Goal: Task Accomplishment & Management: Complete application form

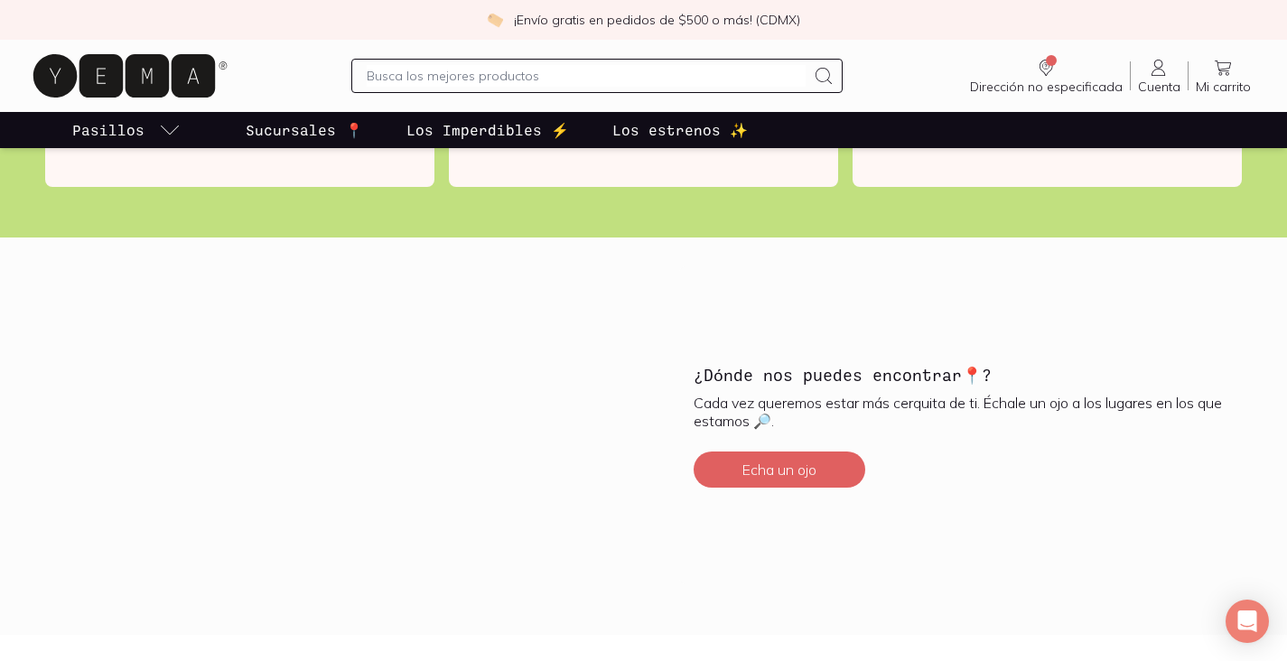
scroll to position [4480, 0]
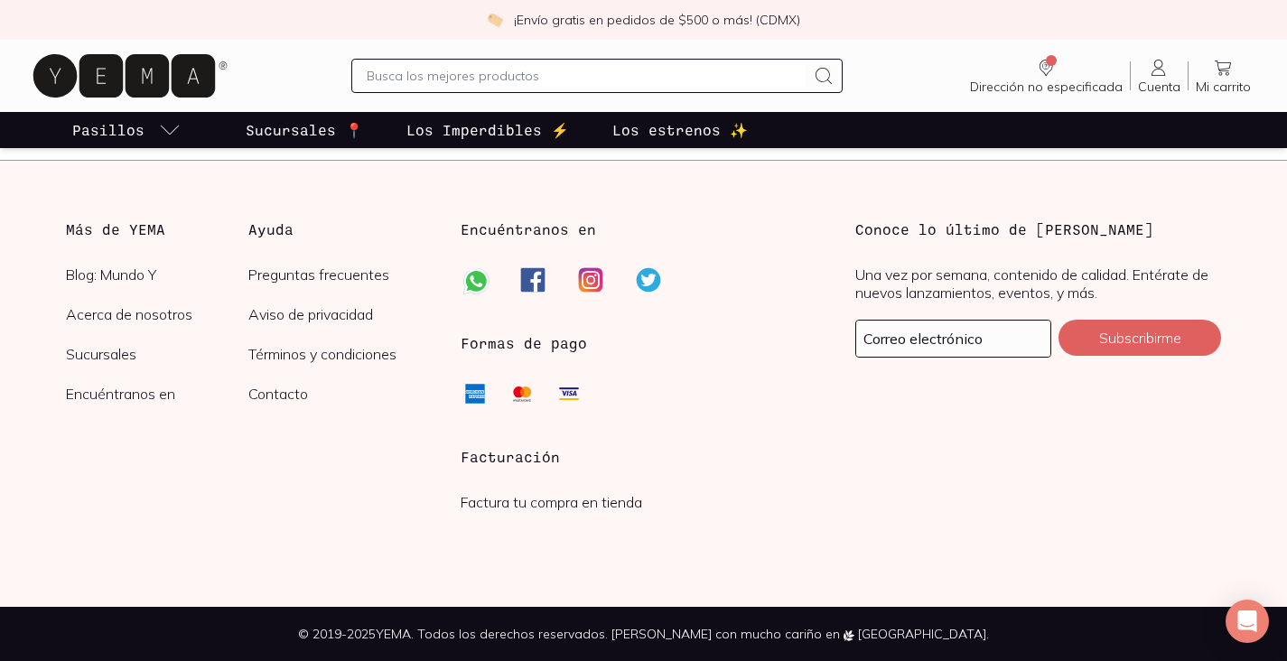
click at [501, 501] on link "Factura tu compra en tienda" at bounding box center [552, 502] width 182 height 18
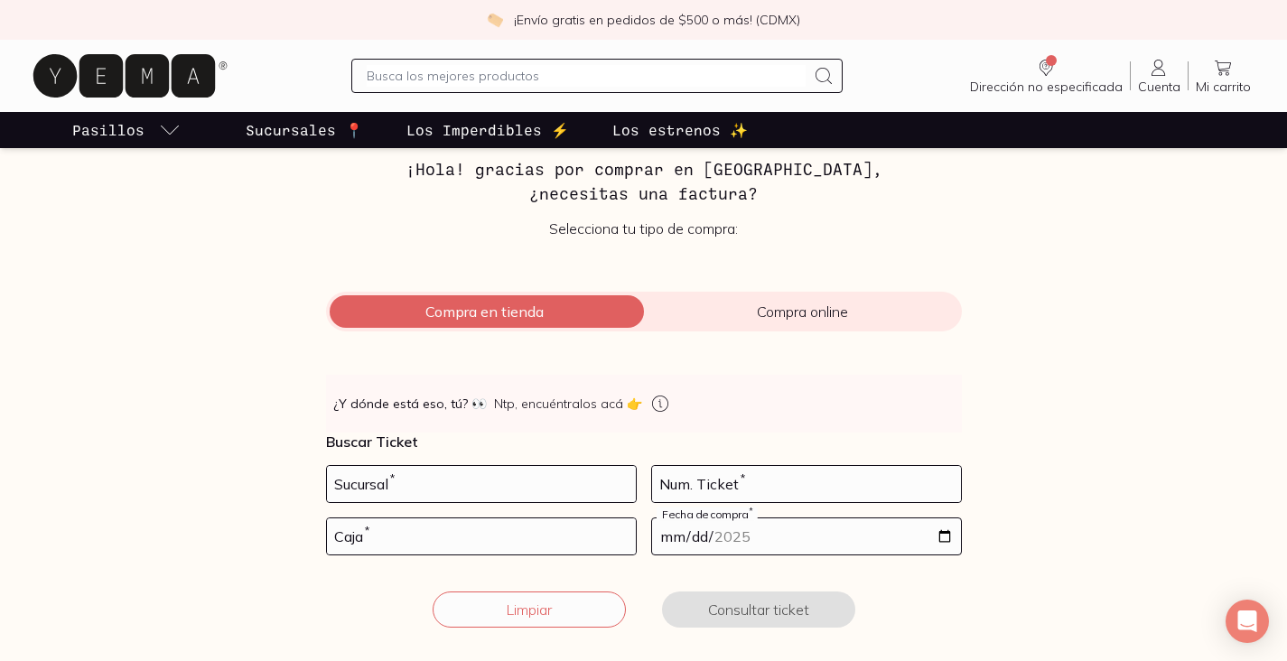
scroll to position [129, 0]
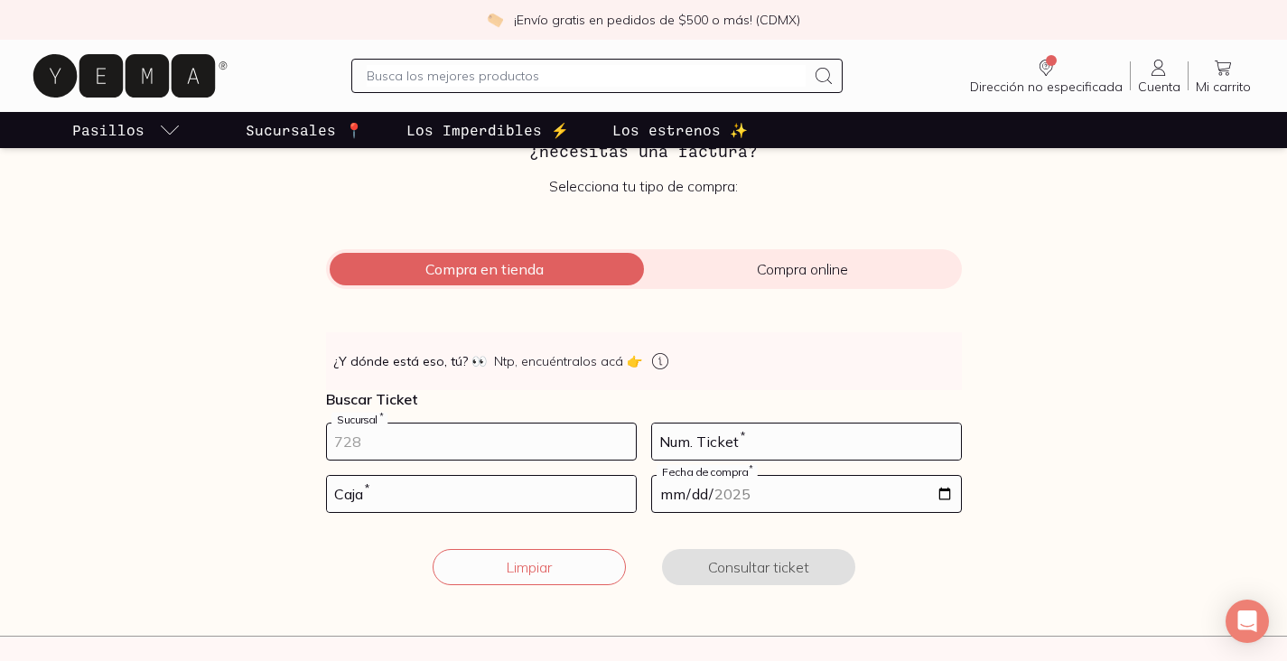
click at [473, 453] on input "number" at bounding box center [481, 442] width 309 height 36
type input "257"
type input "28"
type input "02"
click at [942, 491] on input "date" at bounding box center [806, 494] width 309 height 36
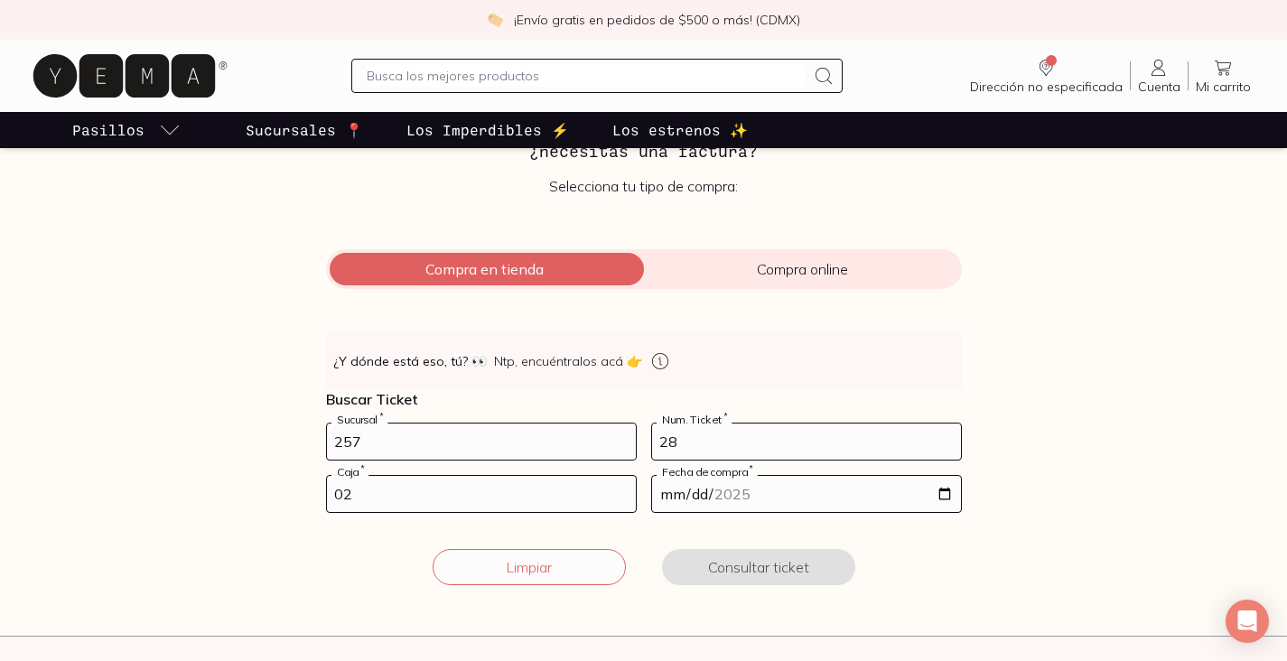
click at [880, 445] on input "28" at bounding box center [806, 442] width 309 height 36
type input "2"
type input "66"
type input "01"
click at [949, 495] on input "date" at bounding box center [806, 494] width 309 height 36
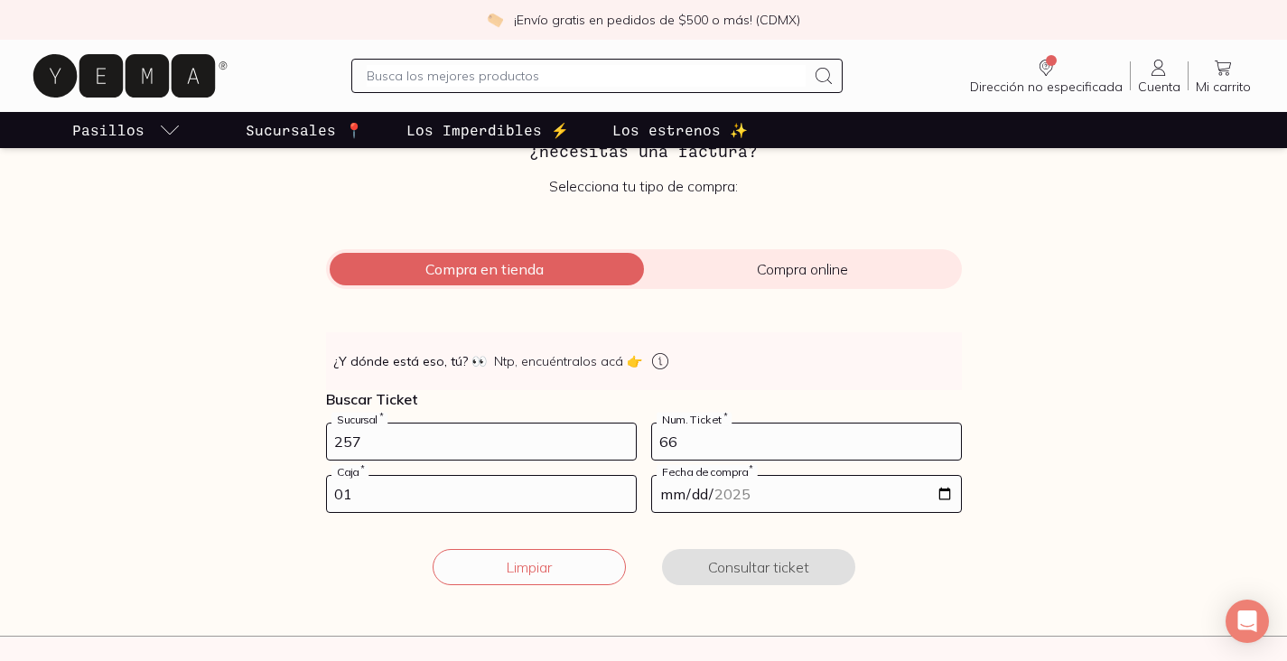
type input "[DATE]"
click at [751, 569] on button "Consultar ticket" at bounding box center [758, 567] width 193 height 36
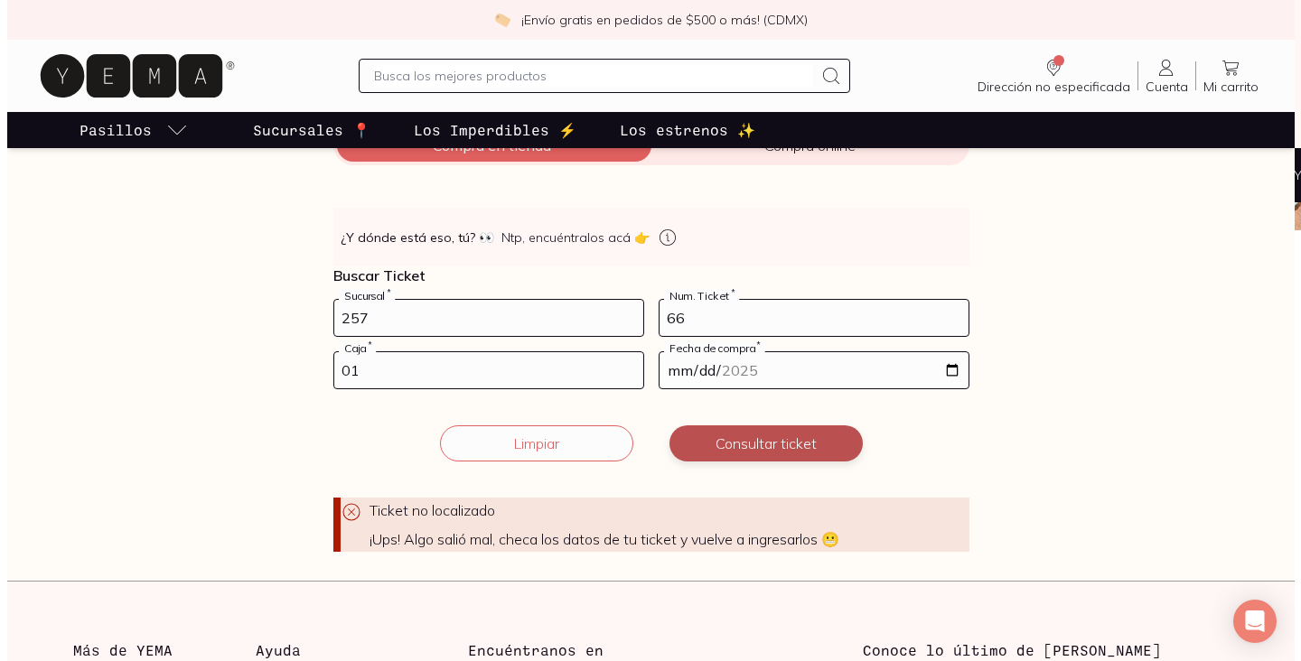
scroll to position [254, 0]
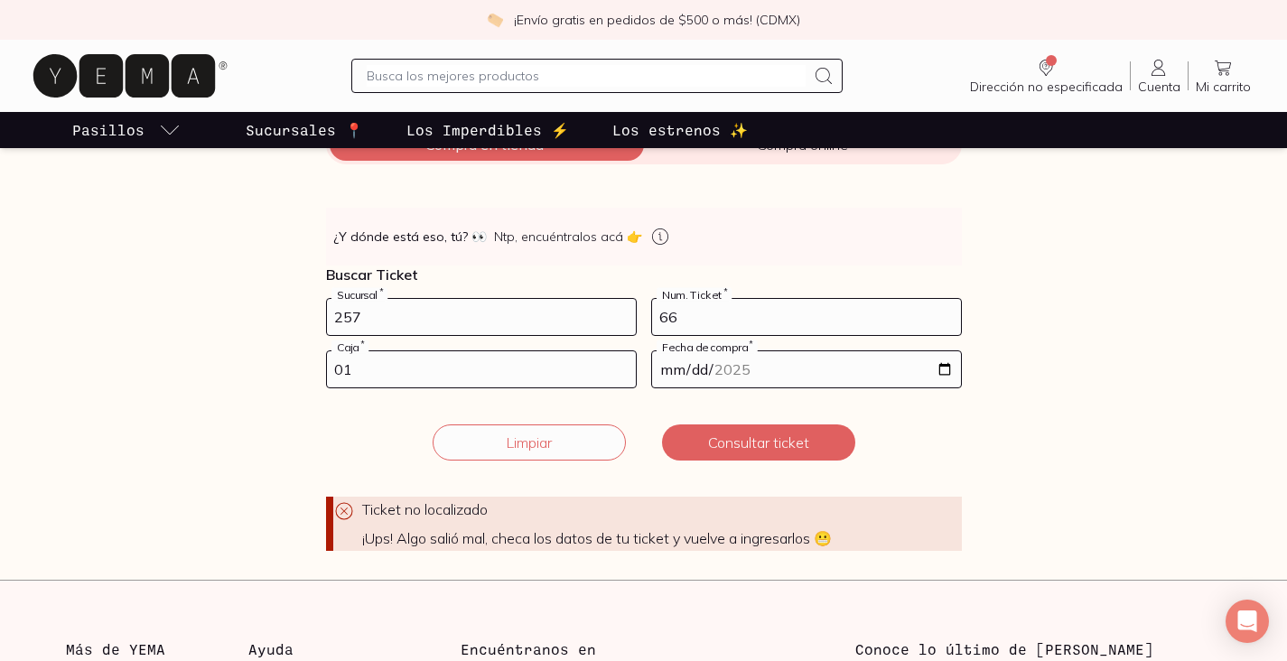
click at [941, 368] on input "[DATE]" at bounding box center [806, 369] width 309 height 36
click at [374, 315] on input "257" at bounding box center [481, 317] width 309 height 36
type input "144"
click at [944, 369] on input "[DATE]" at bounding box center [806, 369] width 309 height 36
type input "[DATE]"
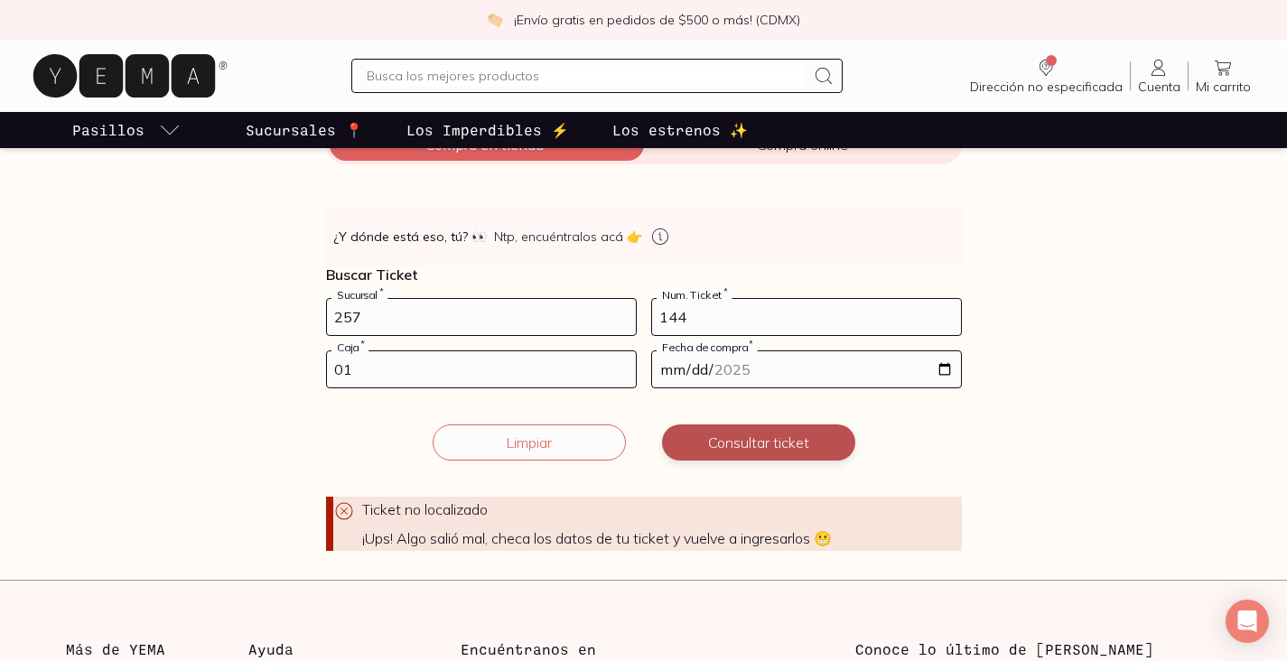
click at [738, 446] on button "Consultar ticket" at bounding box center [758, 443] width 193 height 36
click at [739, 445] on button "Consultar ticket" at bounding box center [758, 443] width 193 height 36
click at [479, 320] on input "257" at bounding box center [481, 317] width 309 height 36
type input "2"
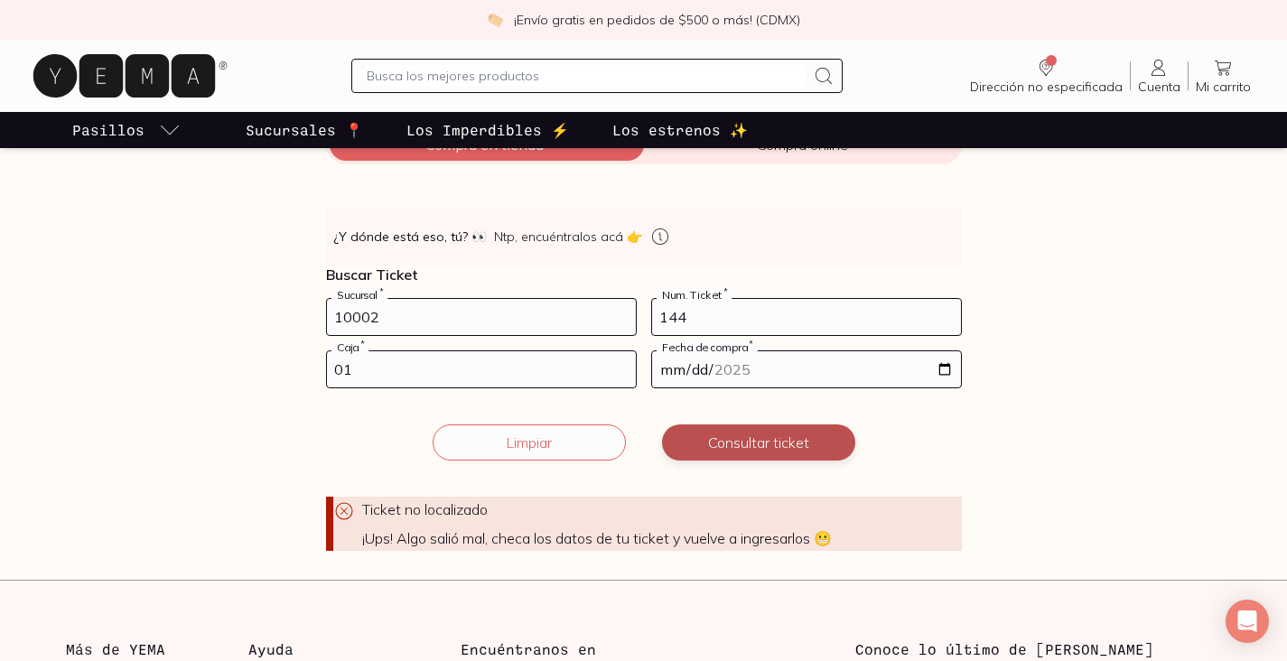
type input "10002"
click at [735, 451] on button "Consultar ticket" at bounding box center [758, 443] width 193 height 36
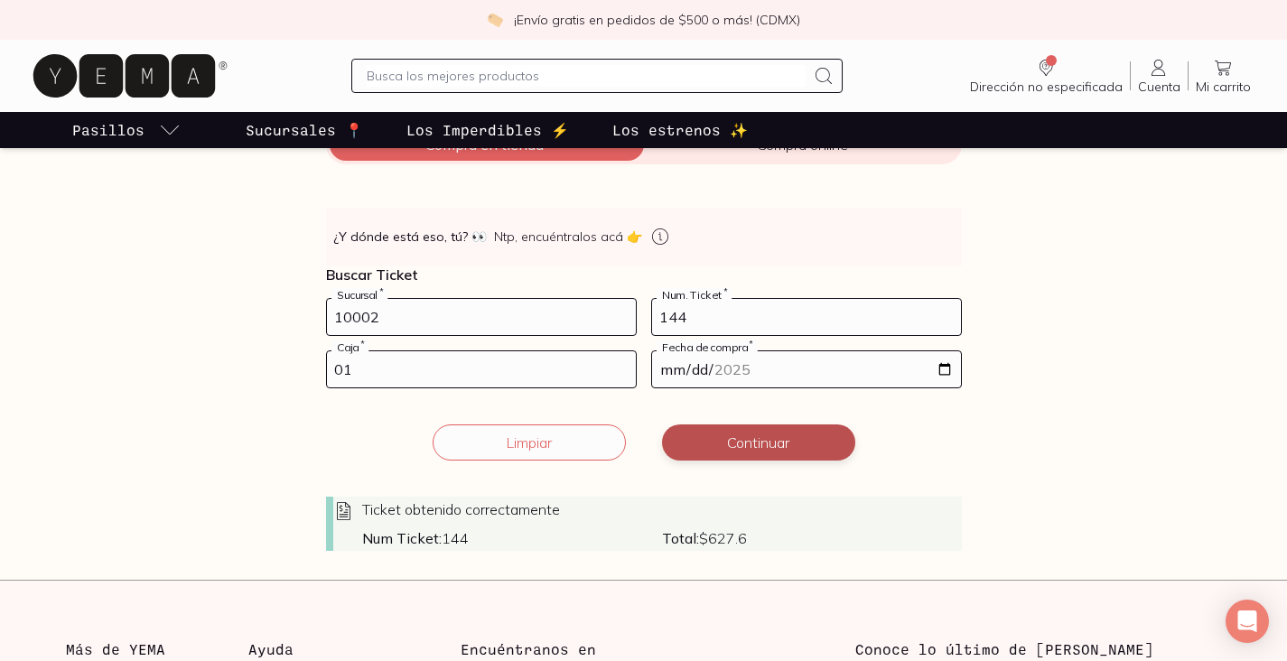
click at [767, 445] on button "Continuar" at bounding box center [758, 443] width 193 height 36
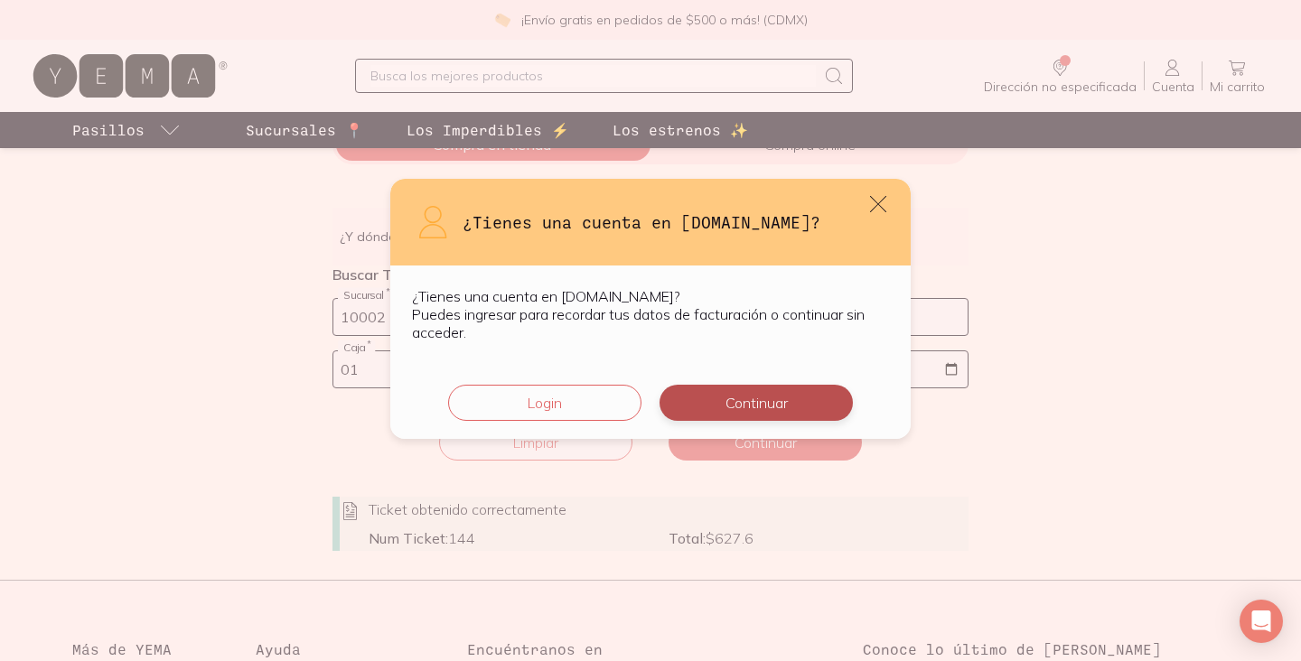
click at [765, 399] on button "Continuar" at bounding box center [756, 403] width 193 height 36
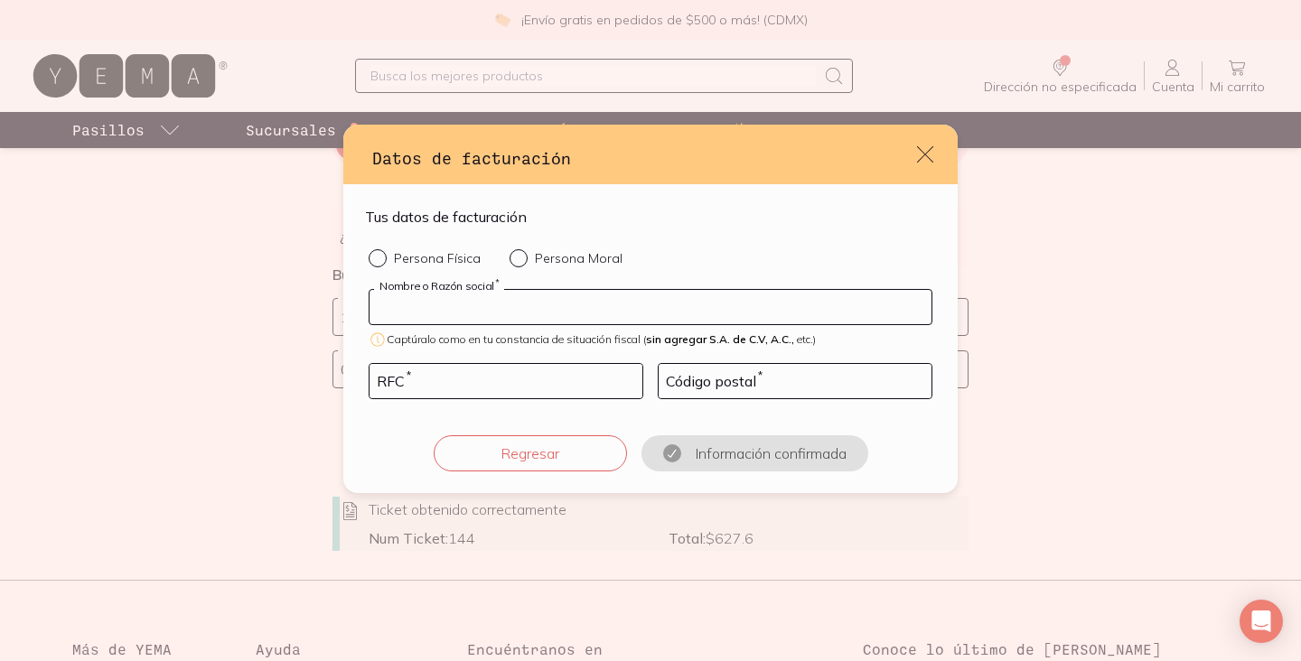
click at [632, 301] on input "default" at bounding box center [651, 307] width 562 height 34
type input "[PERSON_NAME]"
type input "SACA8502023K3"
type input "11800"
click at [379, 256] on input "Persona Física" at bounding box center [376, 256] width 14 height 14
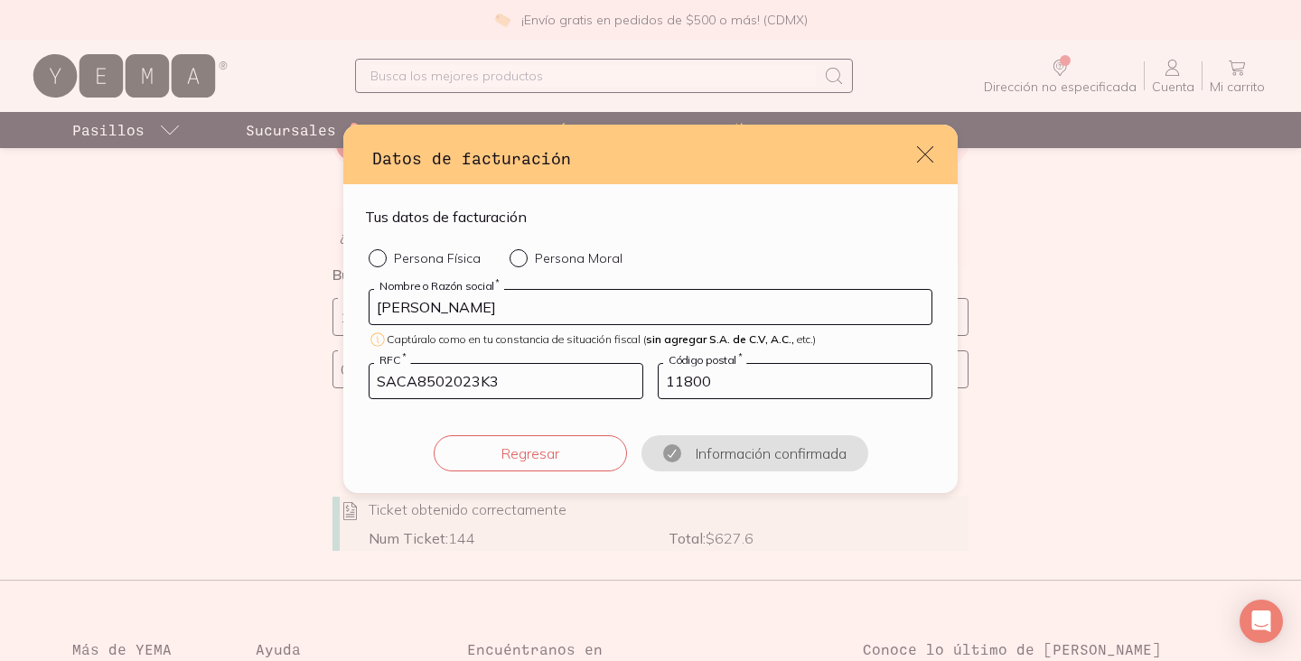
radio input "true"
click at [759, 456] on button "Confirmar información" at bounding box center [754, 453] width 193 height 36
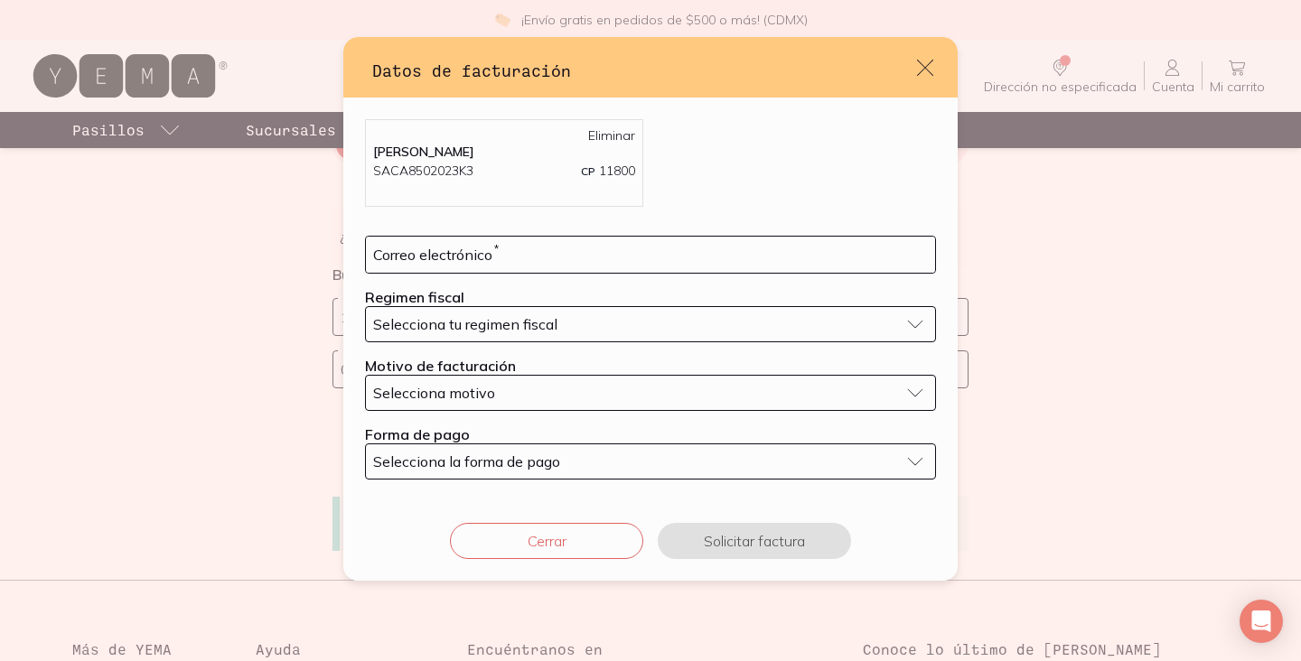
drag, startPoint x: 562, startPoint y: 237, endPoint x: 562, endPoint y: 247, distance: 9.9
click at [562, 247] on div "Correo electrónico *" at bounding box center [650, 255] width 571 height 38
click at [562, 247] on input "default" at bounding box center [650, 255] width 569 height 36
type input "[EMAIL_ADDRESS][DOMAIN_NAME]"
click at [525, 325] on span "Selecciona tu regimen fiscal" at bounding box center [465, 324] width 184 height 18
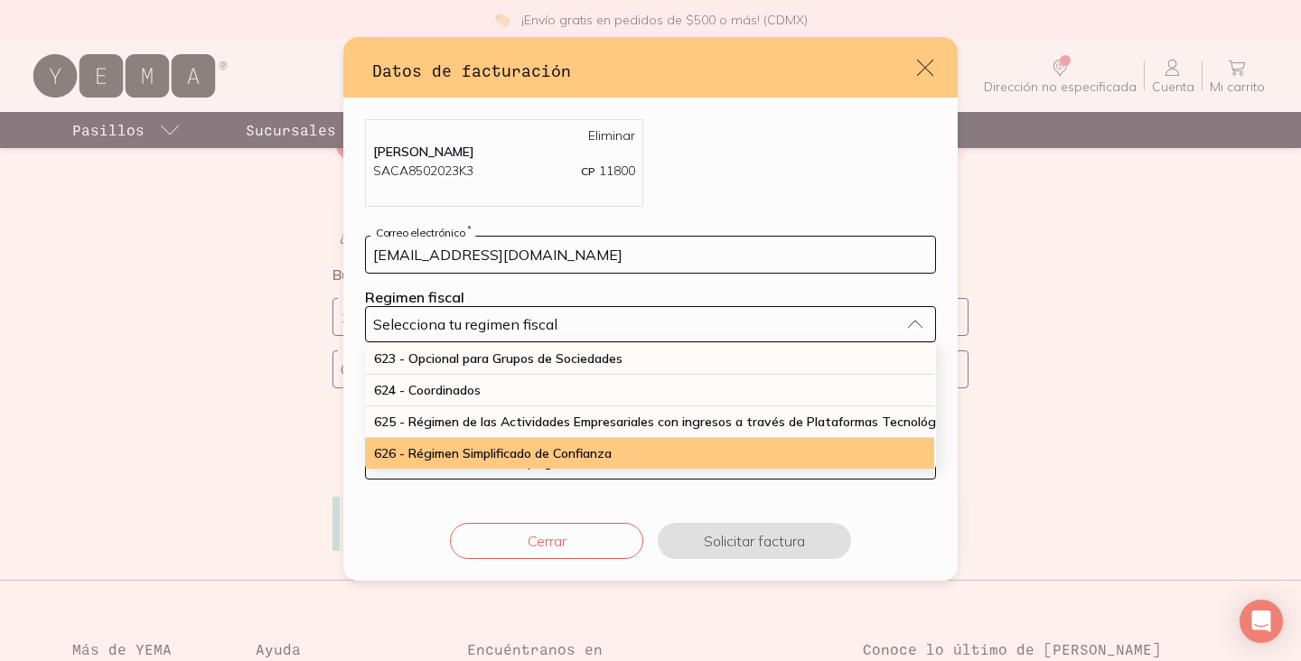
scroll to position [487, 0]
click at [510, 445] on span "626 - Régimen Simplificado de Confianza" at bounding box center [495, 453] width 238 height 16
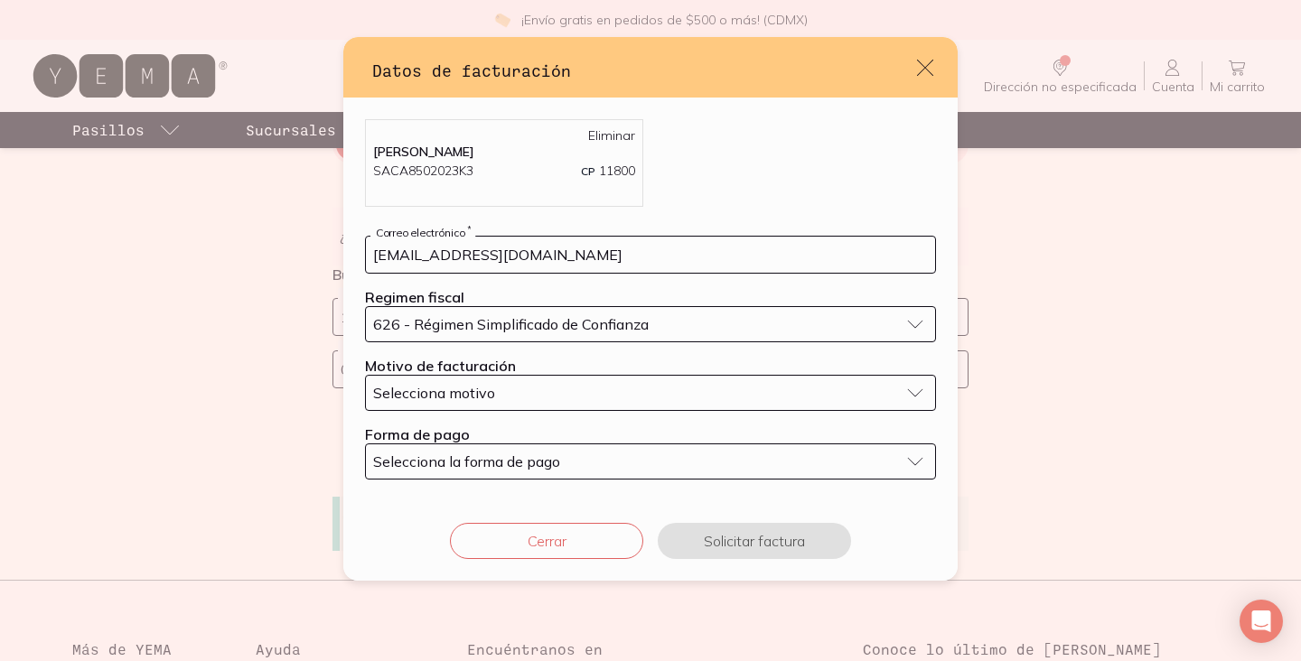
click at [506, 393] on div "Selecciona motivo" at bounding box center [636, 393] width 526 height 18
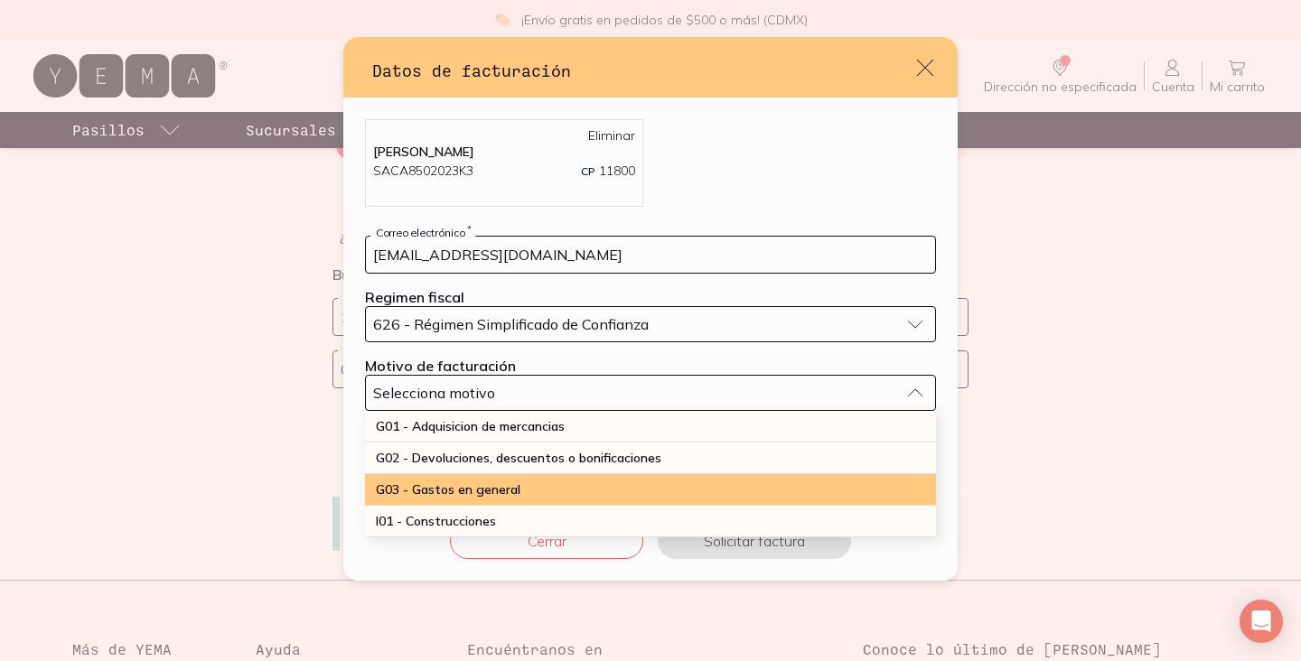
click at [475, 482] on span "G03 - Gastos en general" at bounding box center [448, 490] width 145 height 16
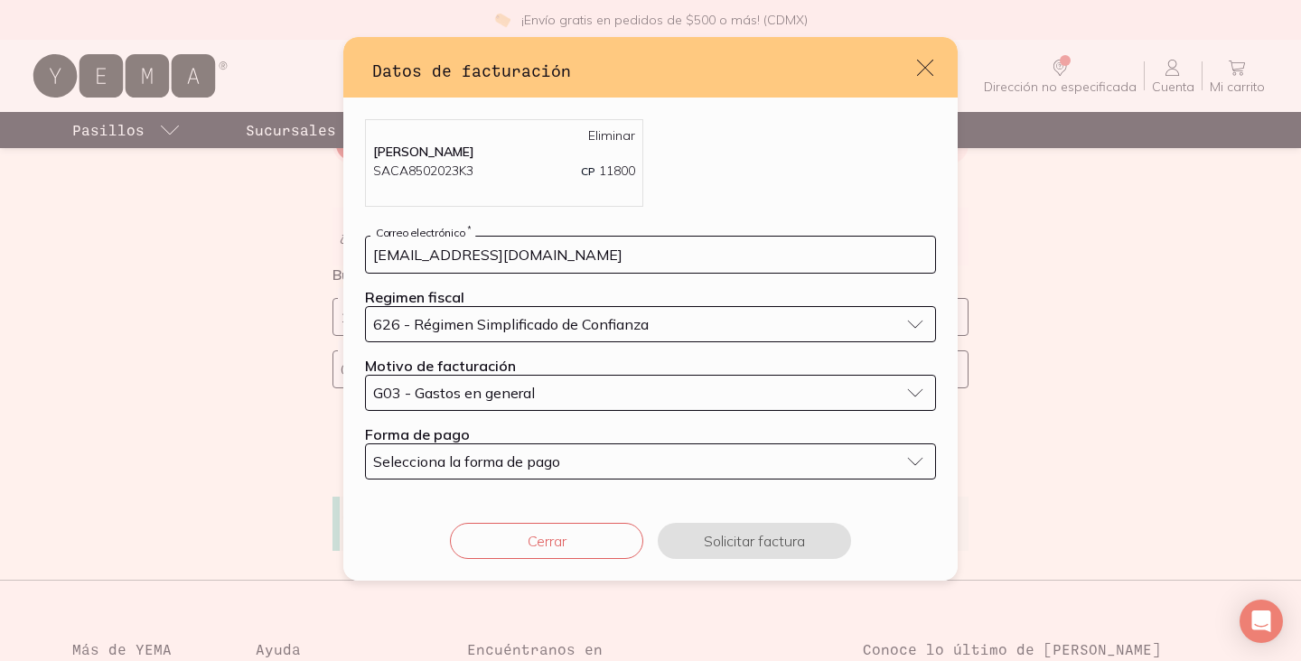
click at [477, 463] on span "Selecciona la forma de pago" at bounding box center [466, 462] width 187 height 18
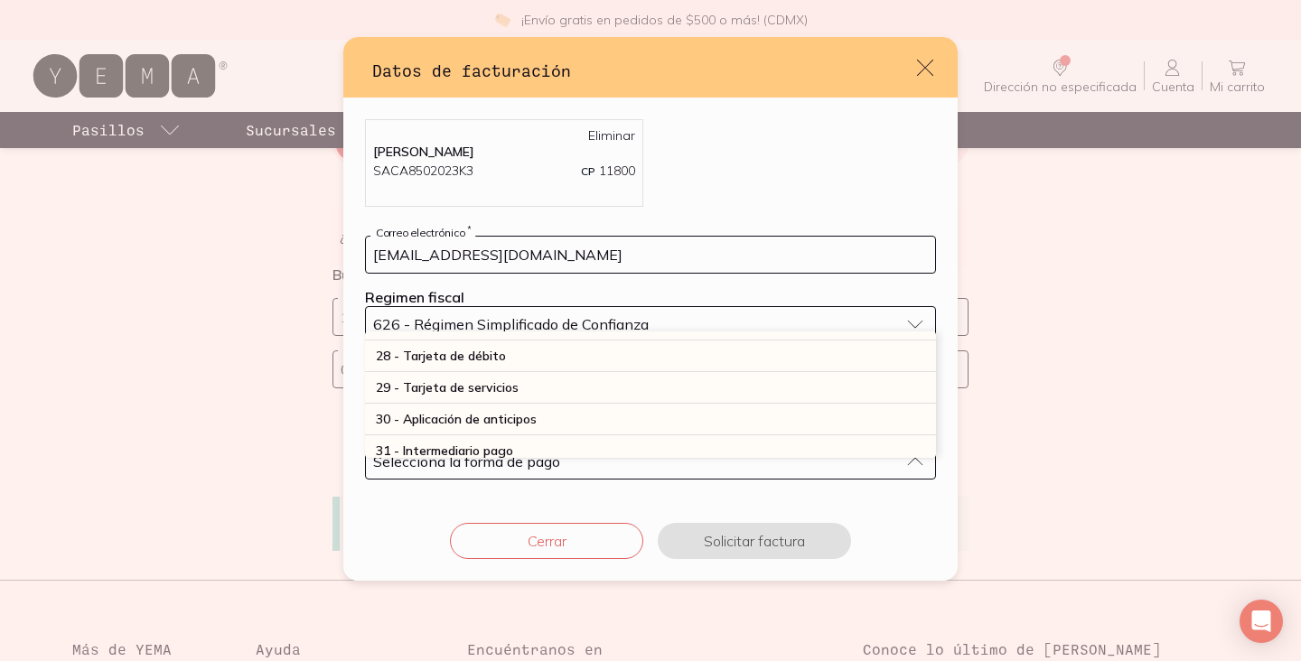
scroll to position [516, 0]
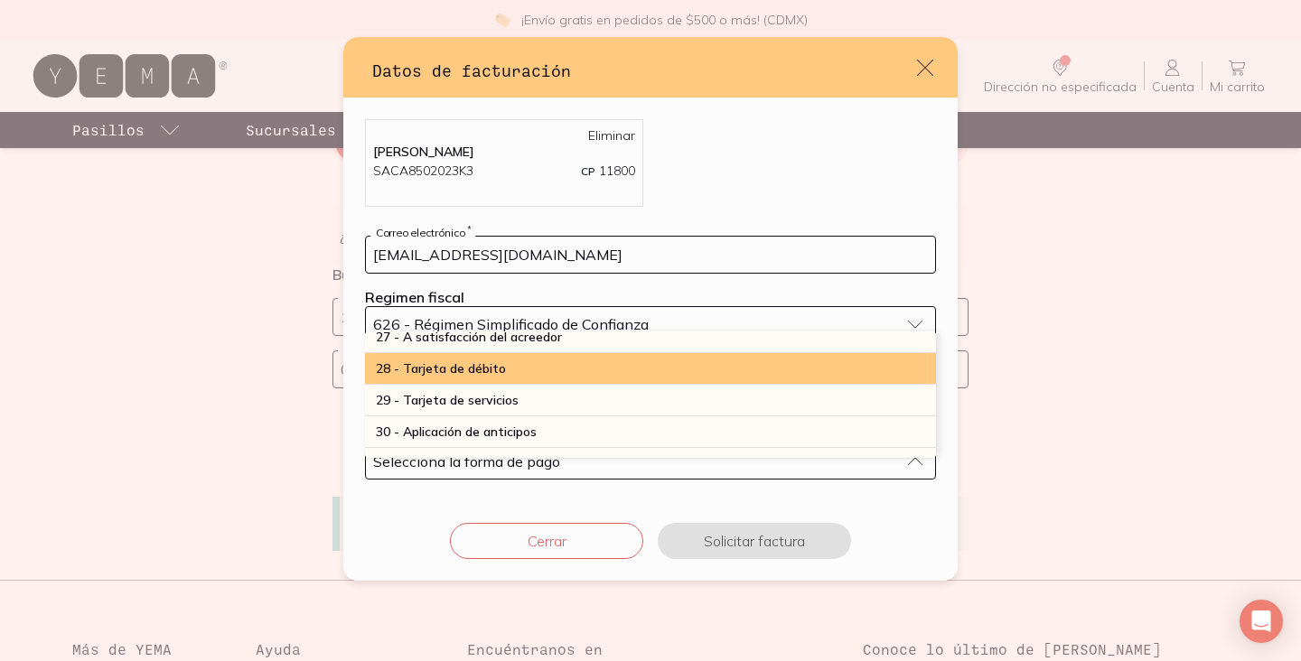
click at [498, 370] on span "28 - Tarjeta de débito" at bounding box center [441, 368] width 130 height 16
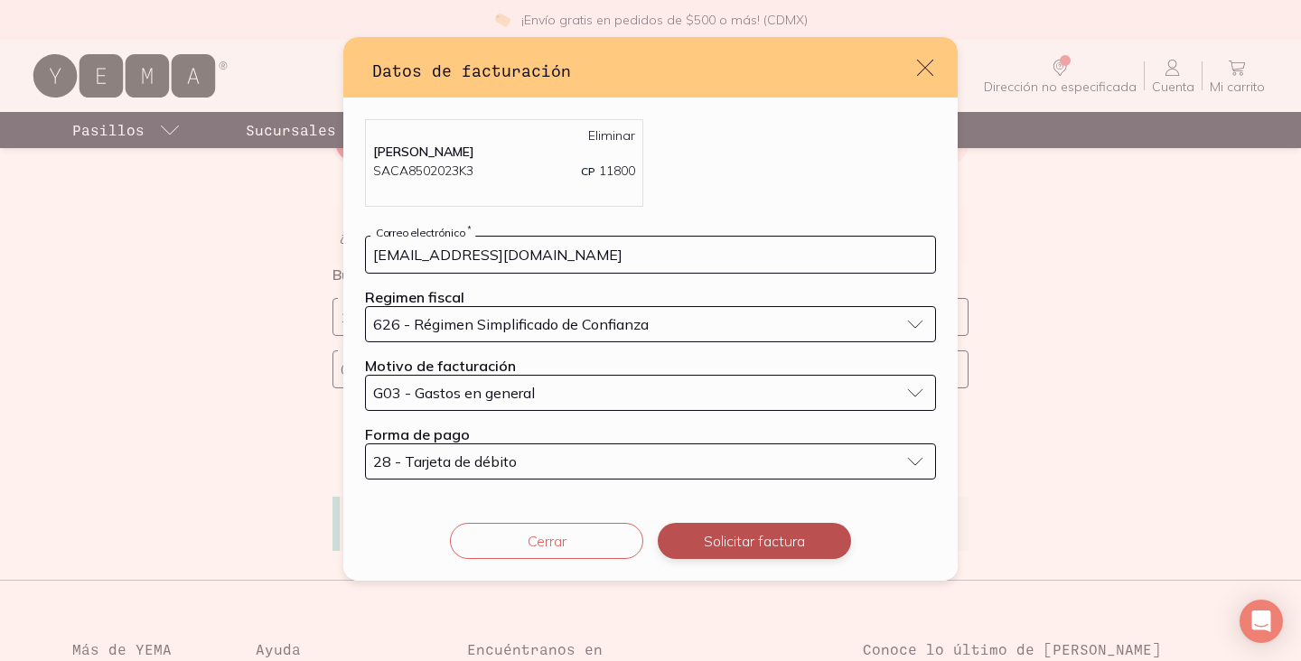
click at [731, 541] on button "Solicitar factura" at bounding box center [754, 541] width 193 height 36
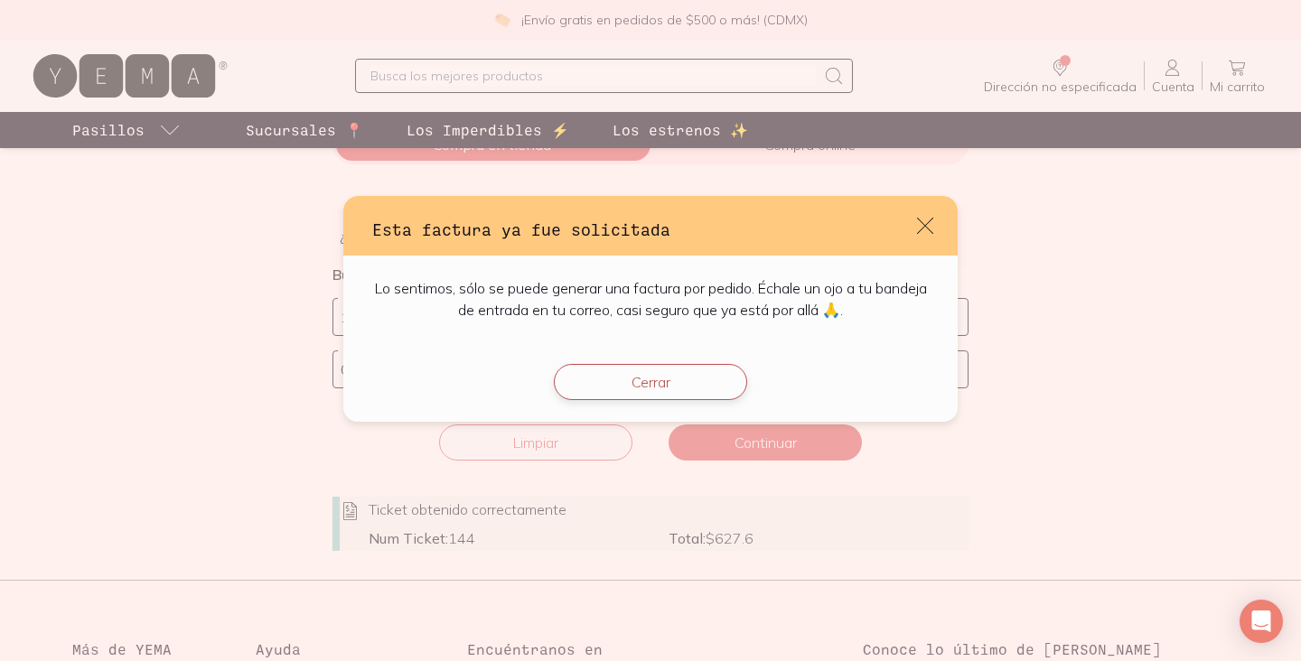
click at [638, 392] on button "Cerrar" at bounding box center [650, 382] width 193 height 36
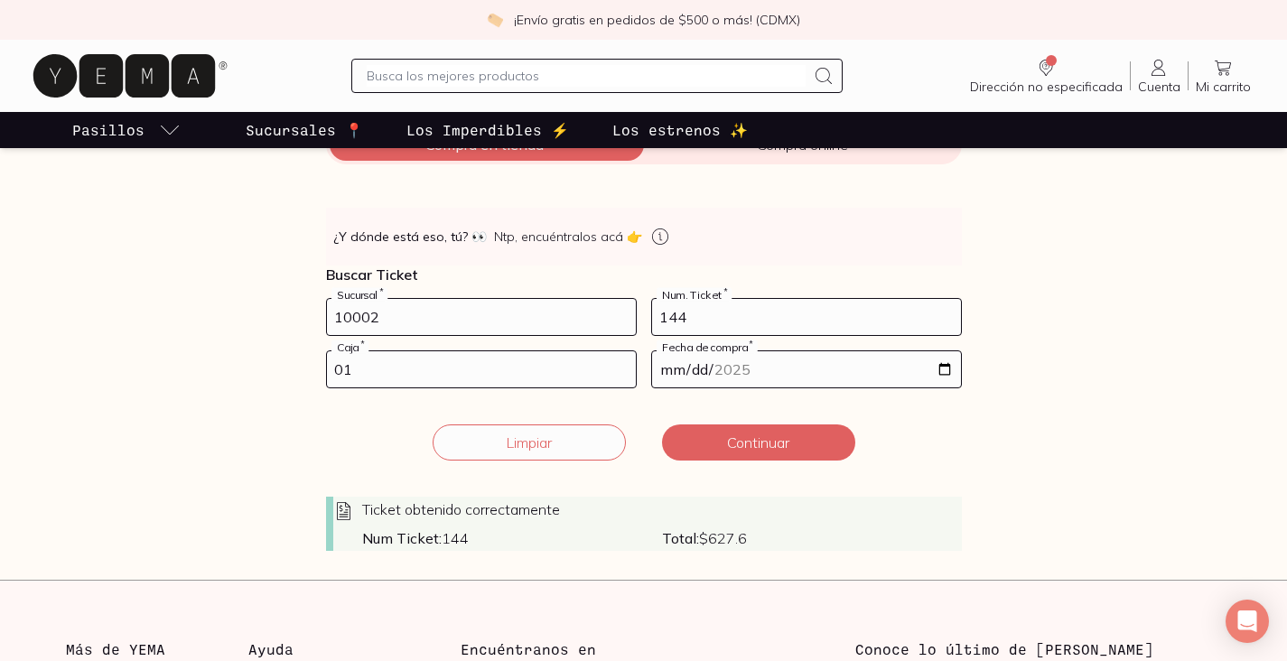
click at [540, 313] on input "10002" at bounding box center [481, 317] width 309 height 36
click at [754, 312] on input "144" at bounding box center [806, 317] width 309 height 36
type input "1"
type input "70"
type input "02"
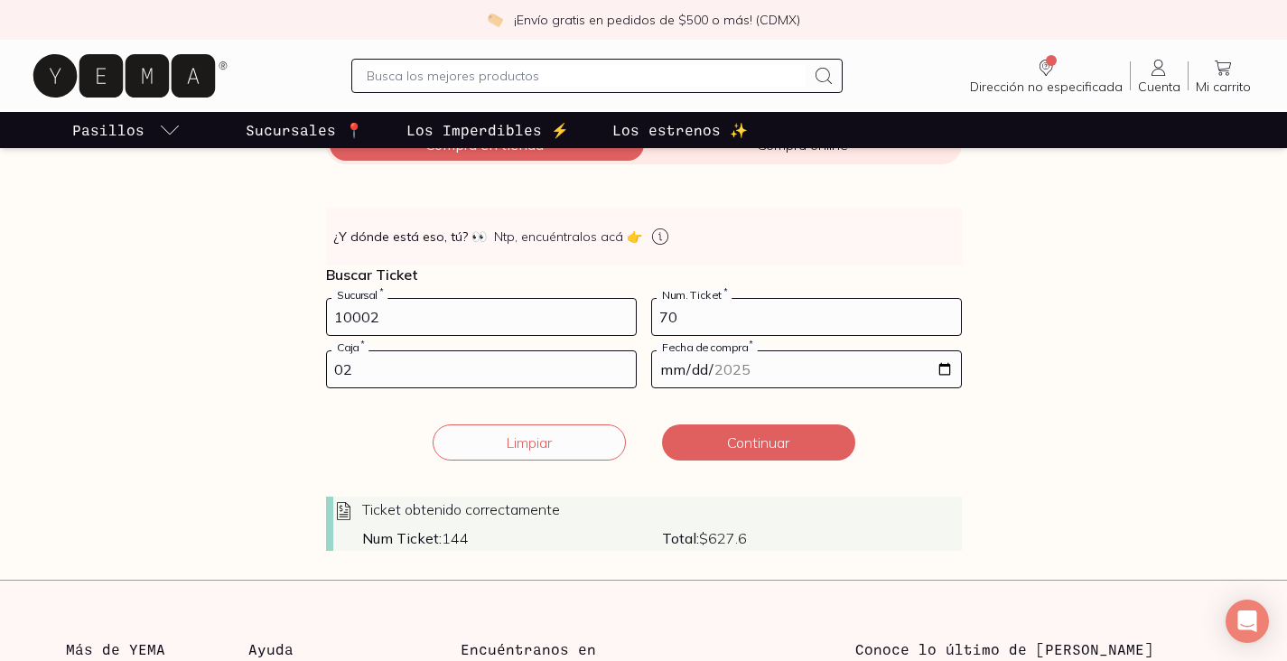
click at [942, 366] on input "[DATE]" at bounding box center [806, 369] width 309 height 36
type input "[DATE]"
click at [742, 453] on button "Continuar" at bounding box center [758, 443] width 193 height 36
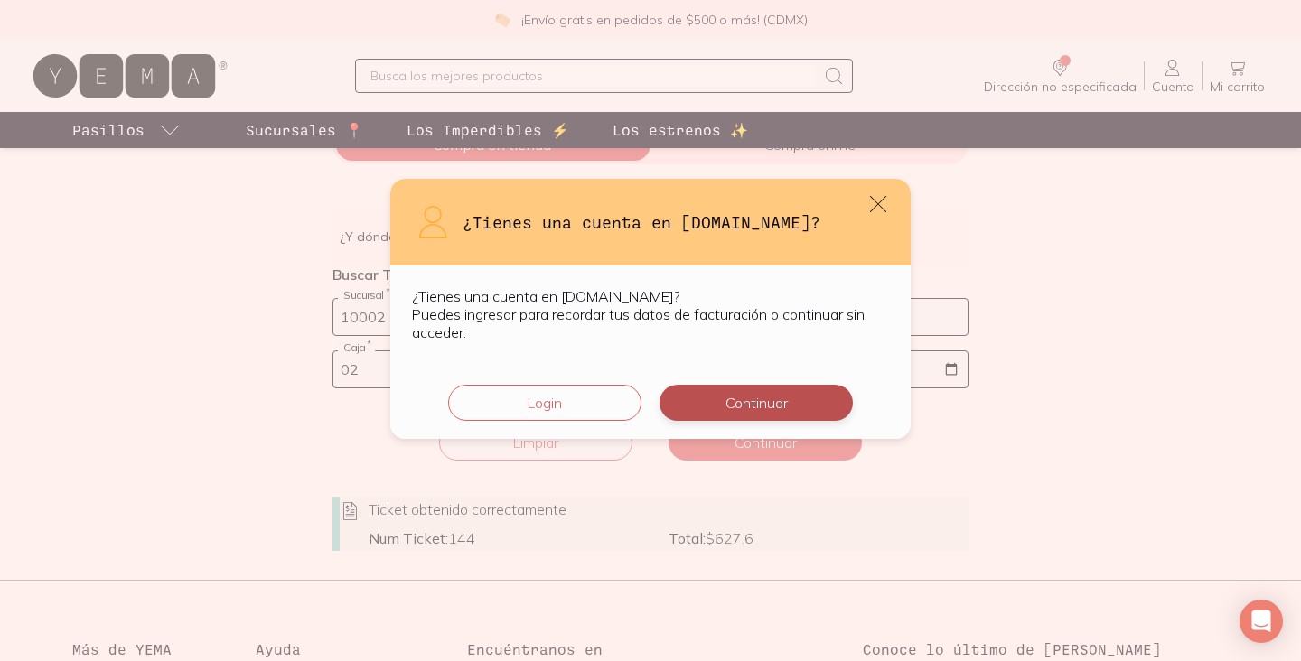
click at [737, 407] on button "Continuar" at bounding box center [756, 403] width 193 height 36
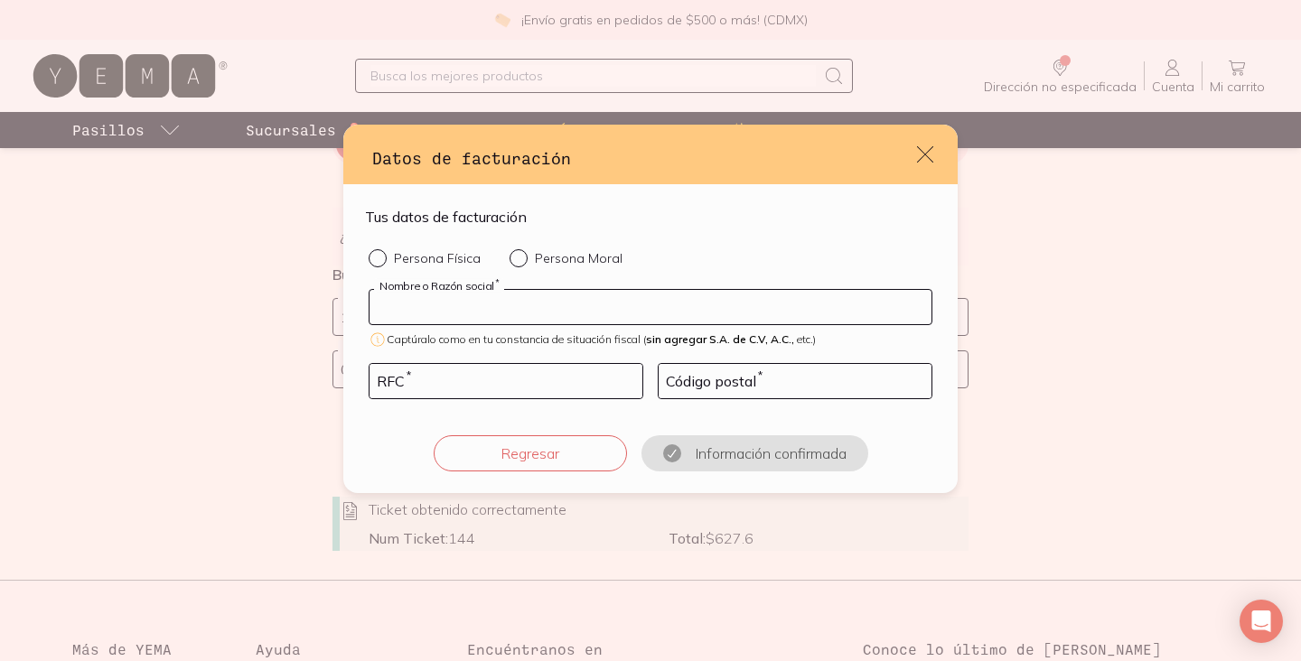
click at [514, 295] on input "default" at bounding box center [651, 307] width 562 height 34
click at [379, 258] on input "Persona Física" at bounding box center [376, 256] width 14 height 14
radio input "true"
click at [512, 314] on input "default" at bounding box center [651, 307] width 562 height 34
type input "[PERSON_NAME]"
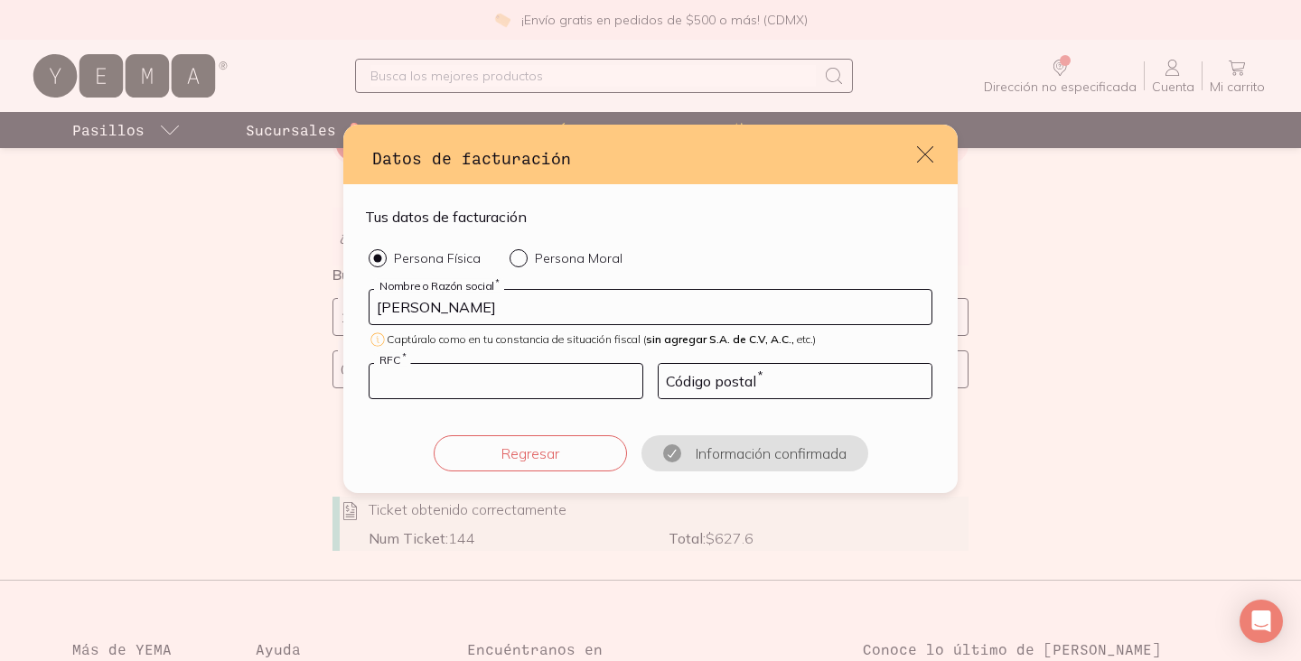
type input "SACA8502023K3"
type input "11800"
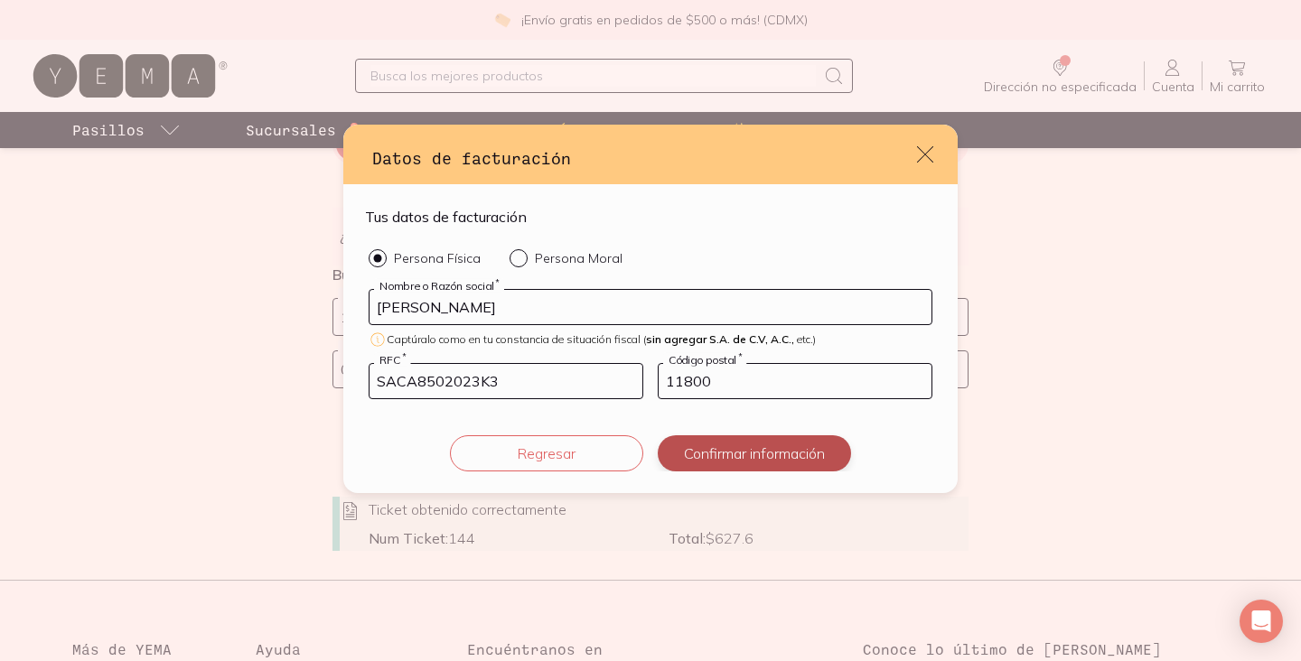
click at [732, 449] on button "Confirmar información" at bounding box center [754, 453] width 193 height 36
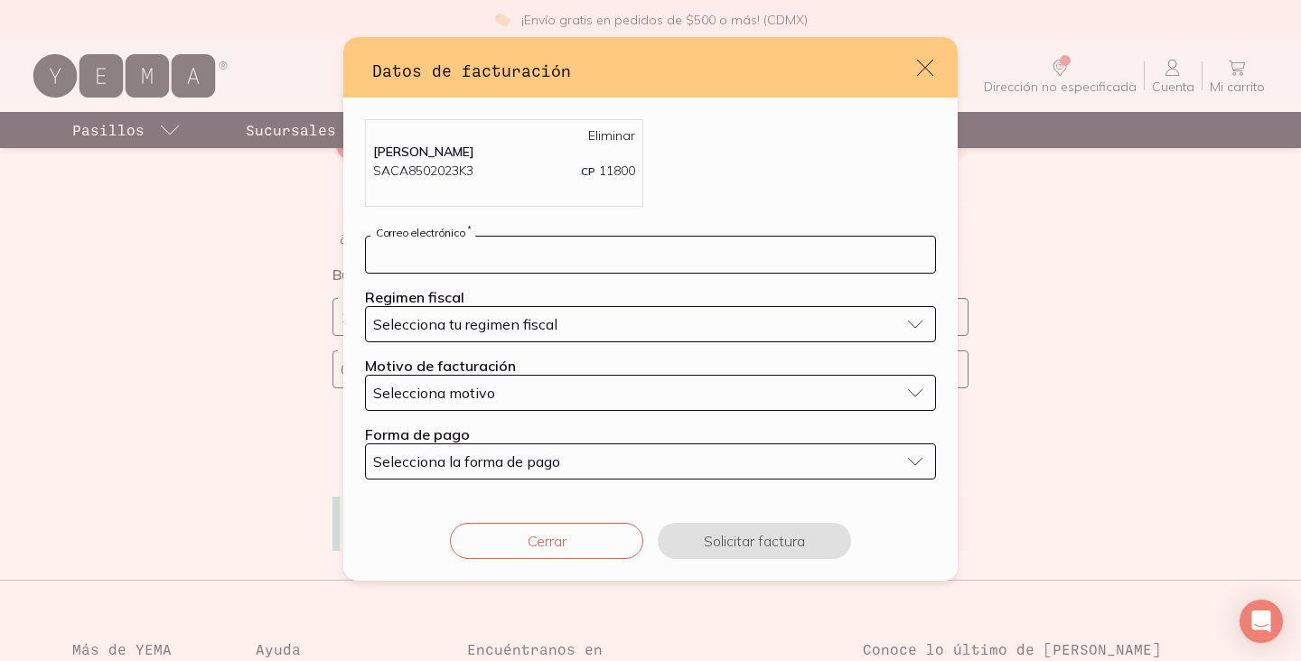
click at [527, 255] on input "default" at bounding box center [650, 255] width 569 height 36
type input "[EMAIL_ADDRESS][DOMAIN_NAME]"
click at [536, 323] on span "Selecciona tu regimen fiscal" at bounding box center [465, 324] width 184 height 18
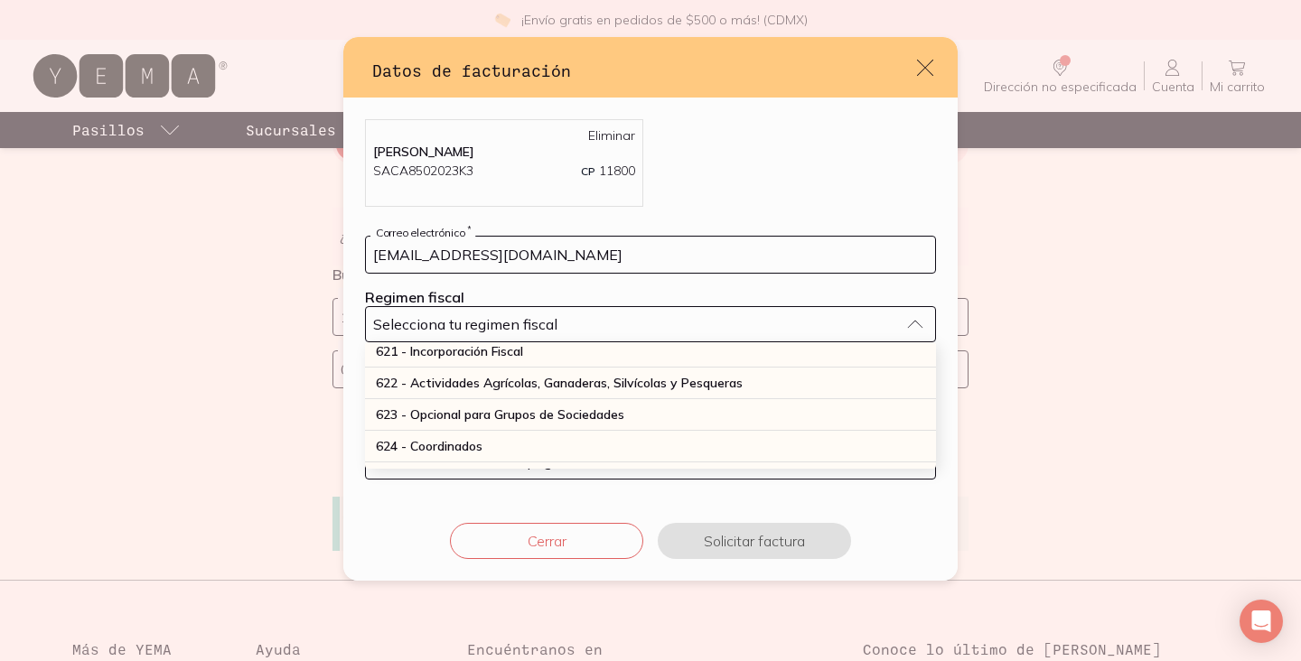
scroll to position [487, 0]
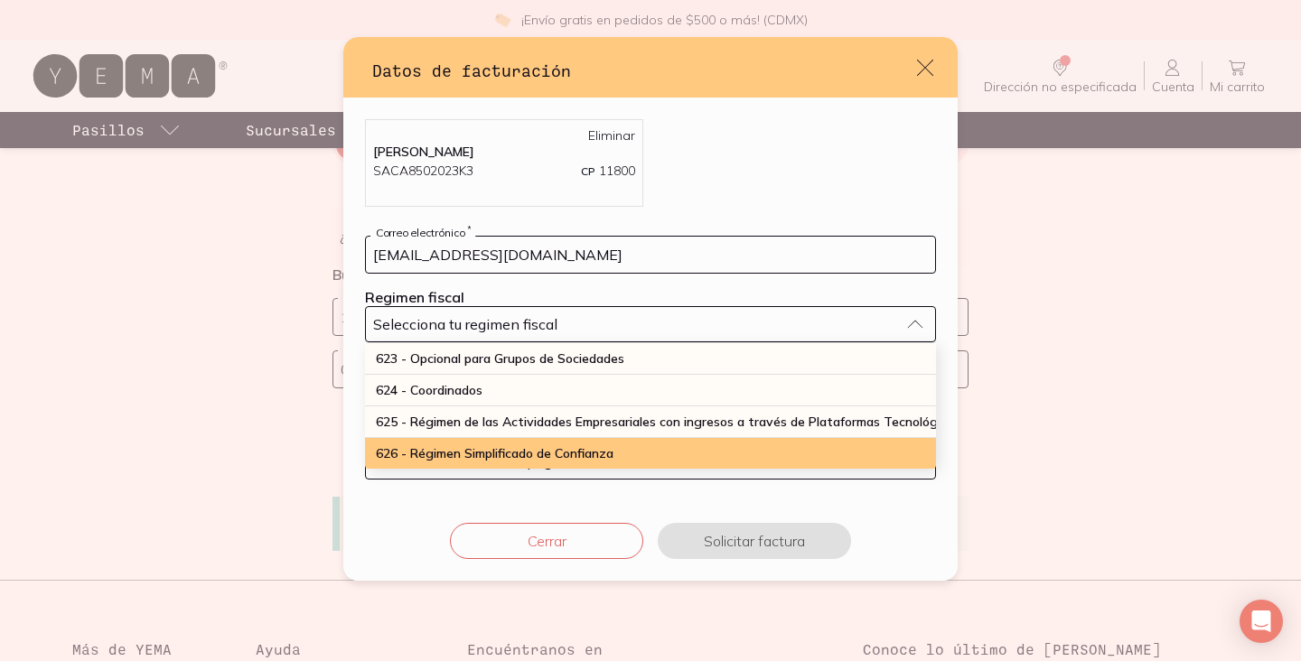
click at [526, 445] on span "626 - Régimen Simplificado de Confianza" at bounding box center [495, 453] width 238 height 16
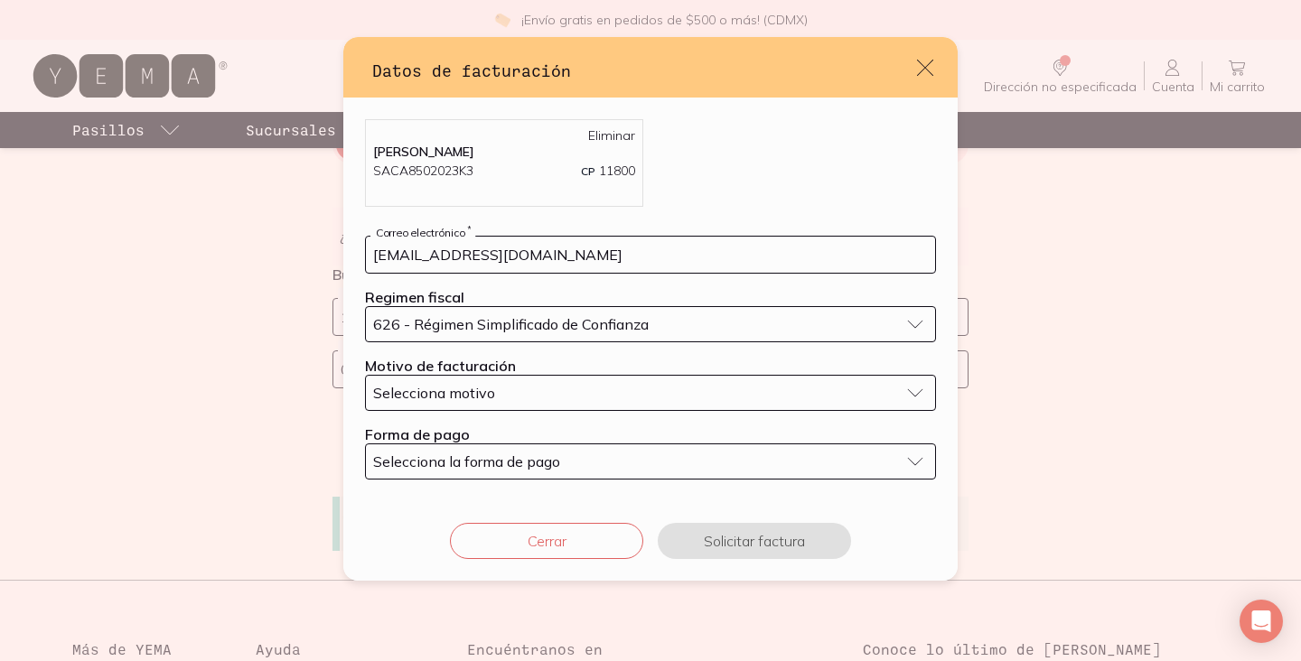
click at [521, 390] on div "Selecciona motivo" at bounding box center [636, 393] width 526 height 18
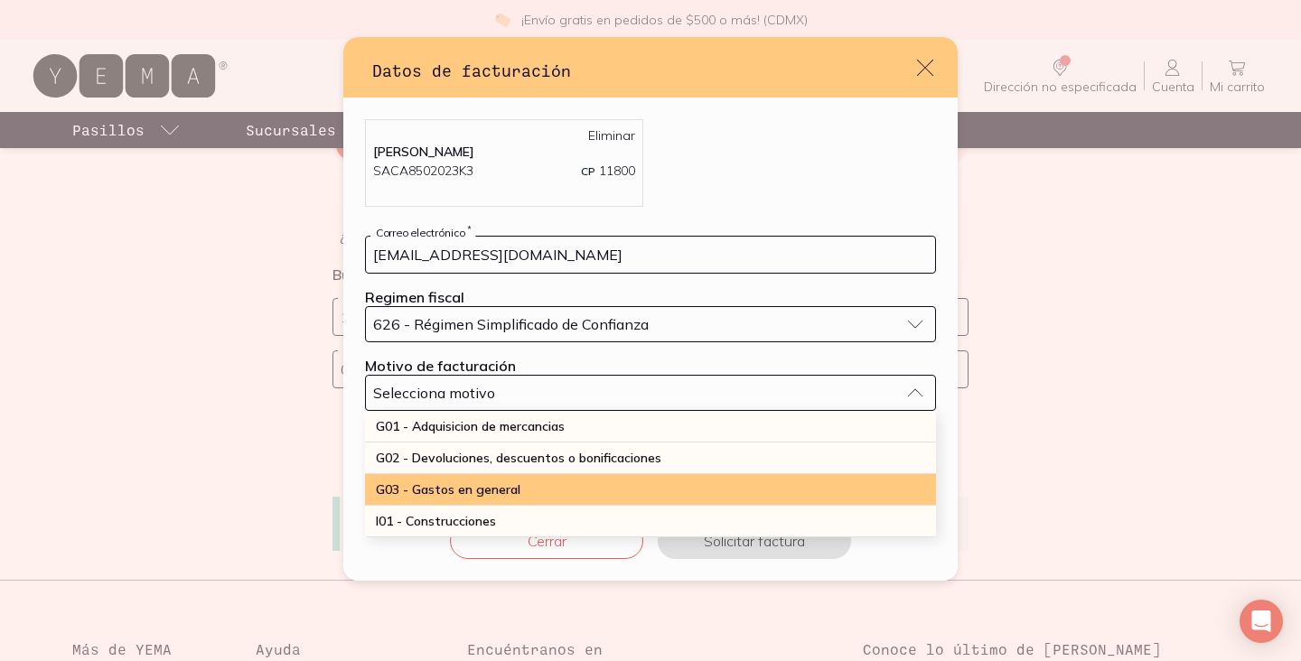
click at [463, 482] on span "G03 - Gastos en general" at bounding box center [448, 490] width 145 height 16
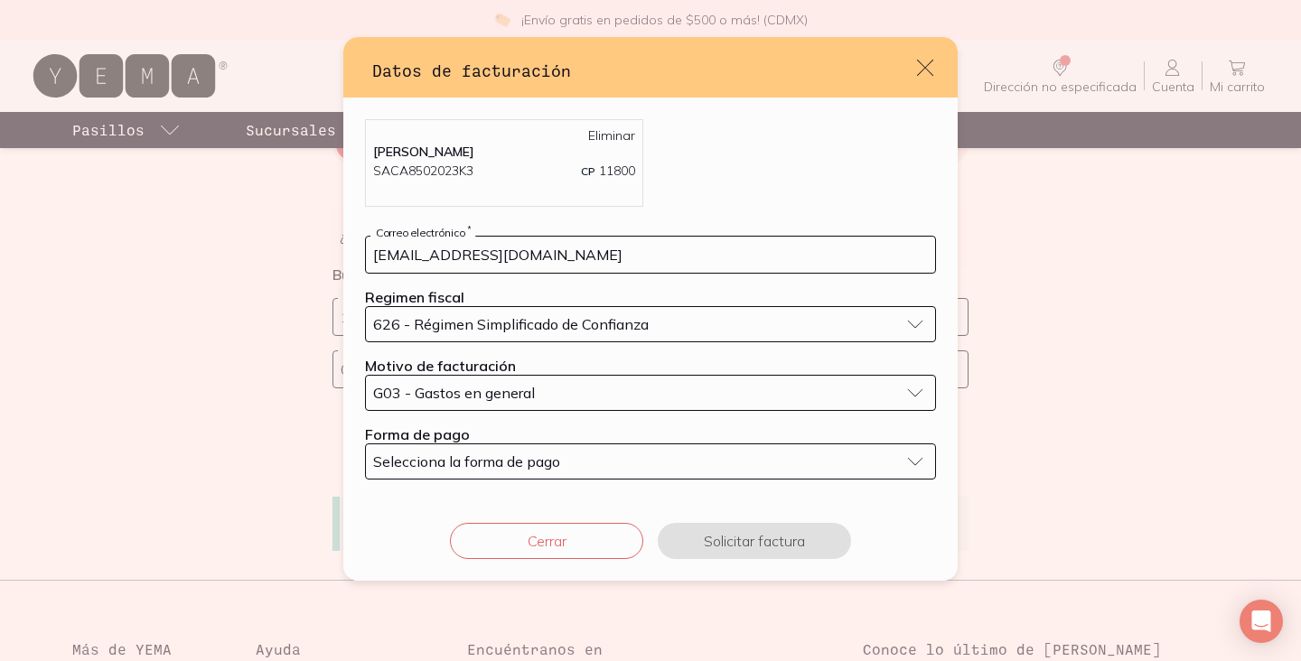
click at [463, 465] on span "Selecciona la forma de pago" at bounding box center [466, 462] width 187 height 18
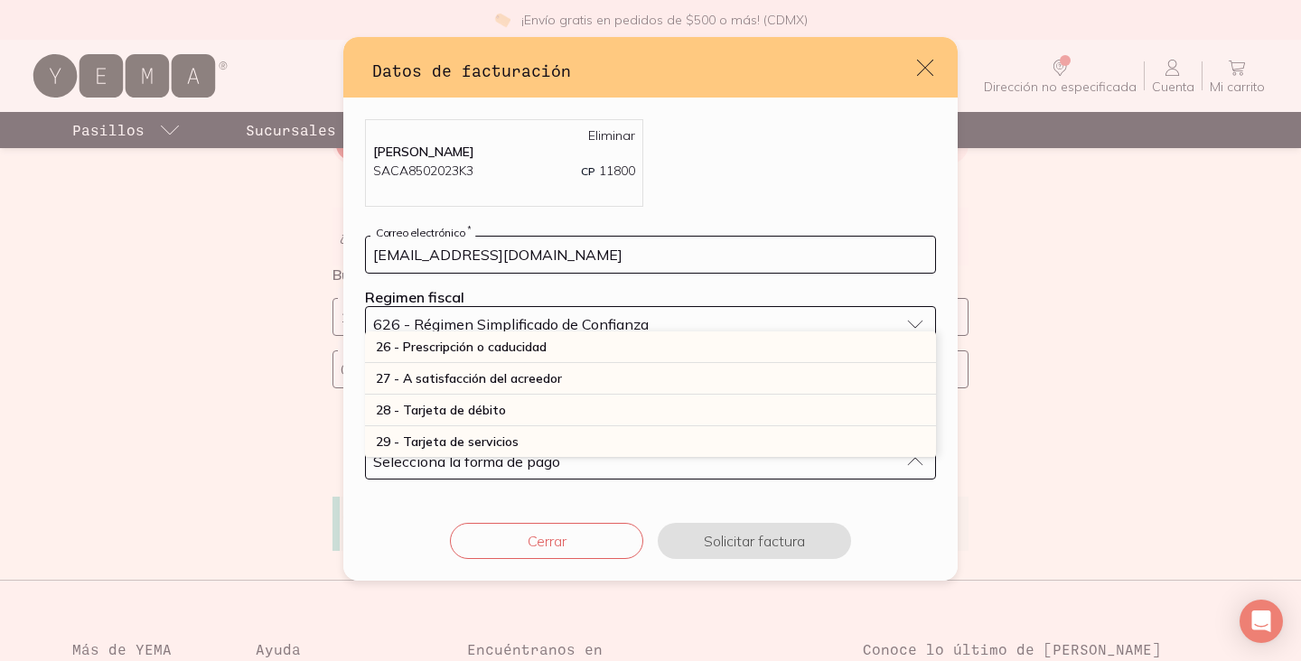
scroll to position [475, 0]
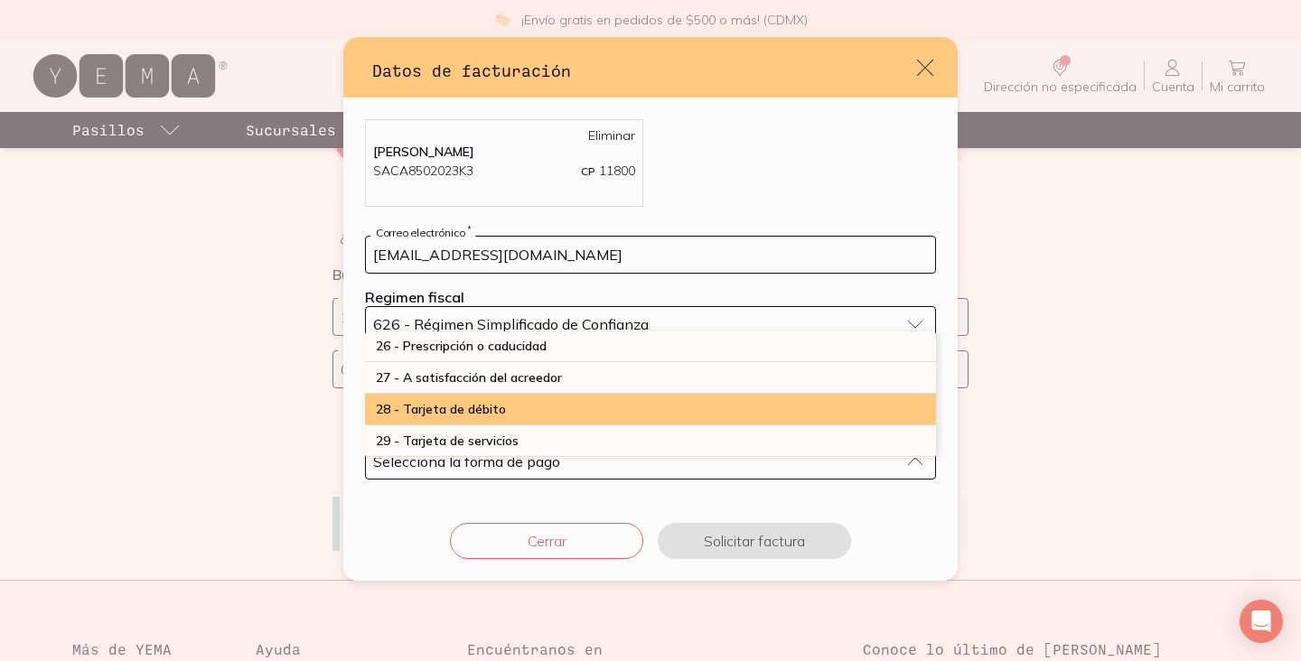
click at [496, 408] on span "28 - Tarjeta de débito" at bounding box center [441, 409] width 130 height 16
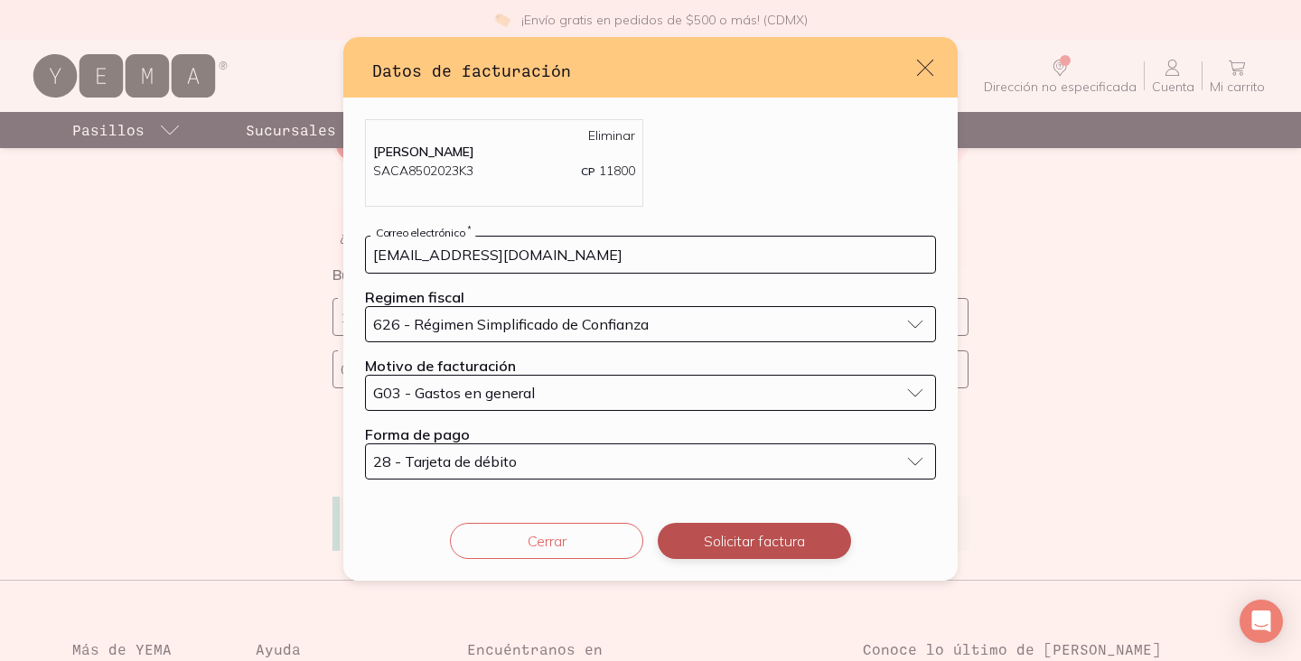
click at [730, 535] on button "Solicitar factura" at bounding box center [754, 541] width 193 height 36
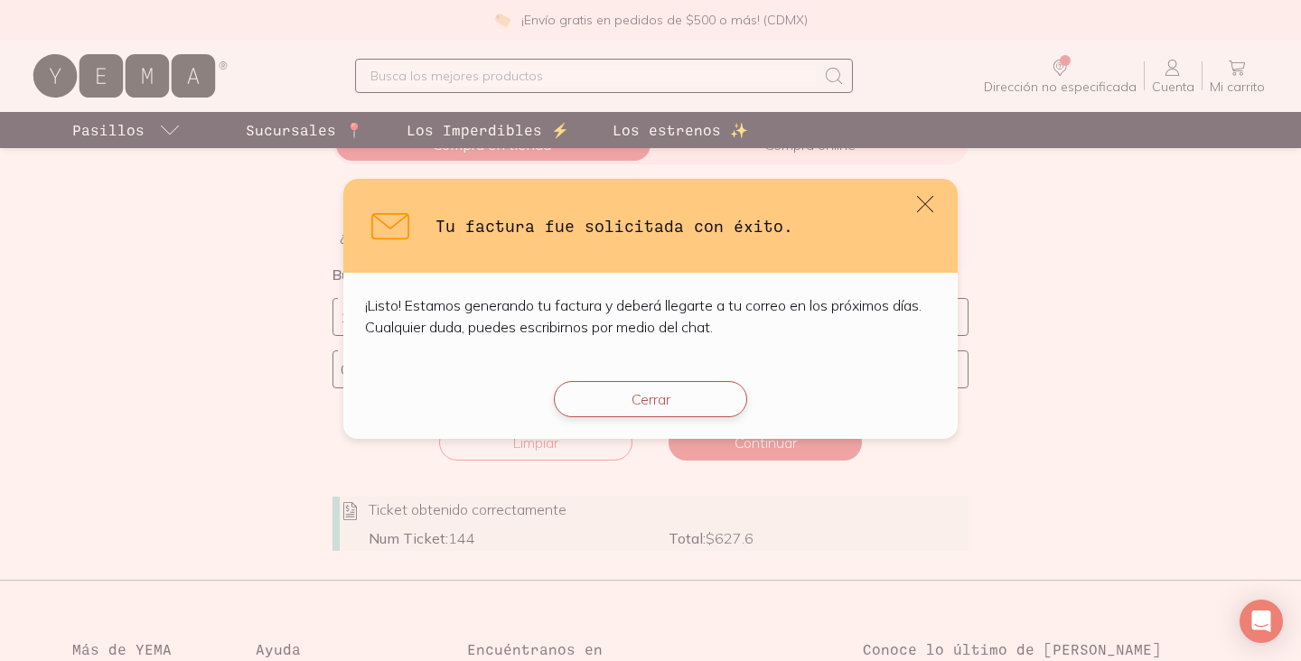
click at [702, 405] on button "Cerrar" at bounding box center [650, 399] width 193 height 36
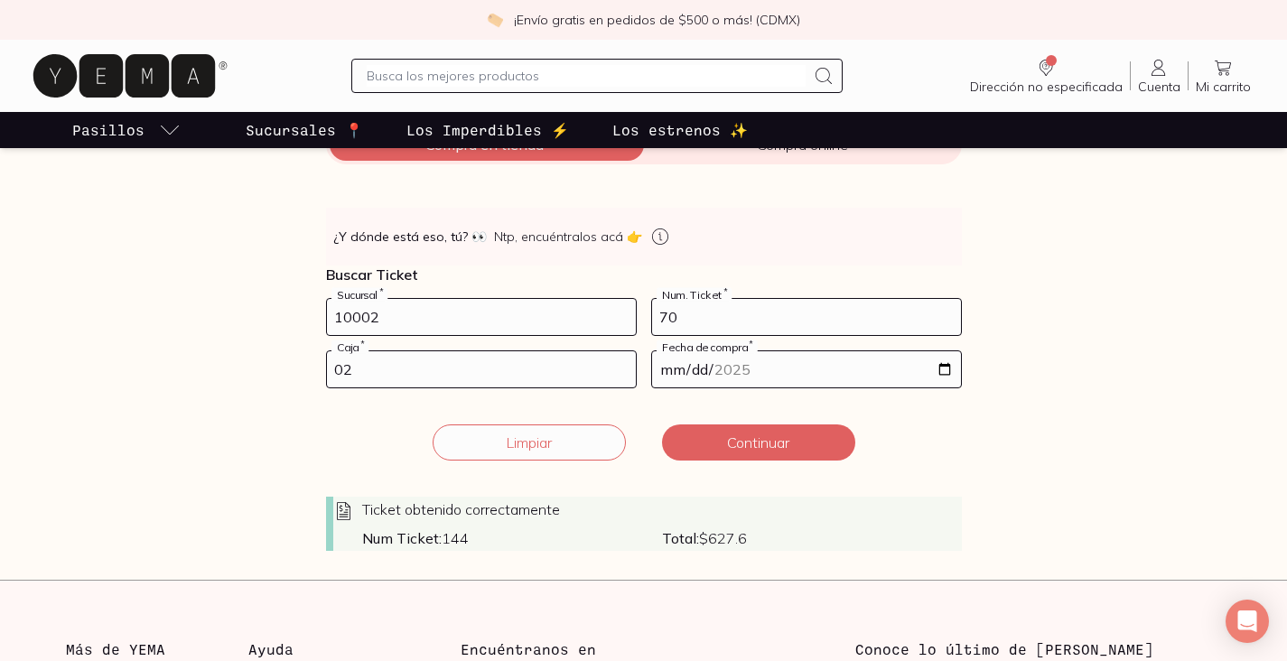
click at [741, 323] on input "70" at bounding box center [806, 317] width 309 height 36
type input "7"
type input "219"
type input "01"
click at [945, 374] on input "[DATE]" at bounding box center [806, 369] width 309 height 36
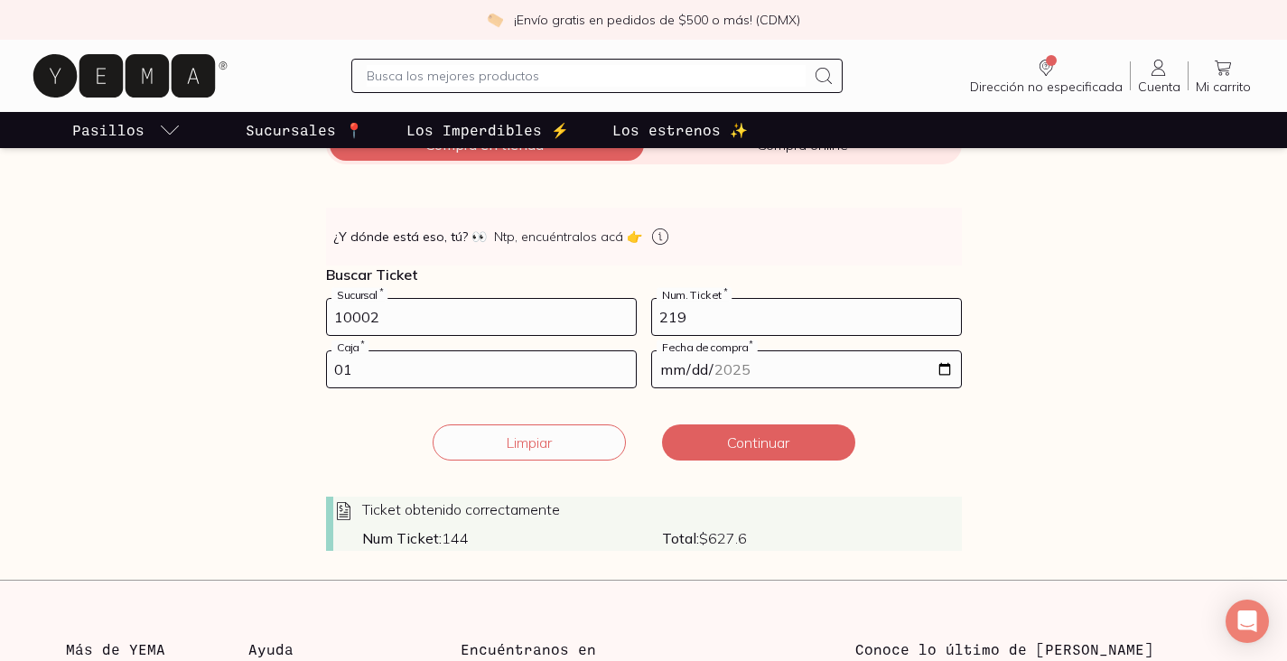
type input "[DATE]"
click at [744, 435] on button "Continuar" at bounding box center [758, 443] width 193 height 36
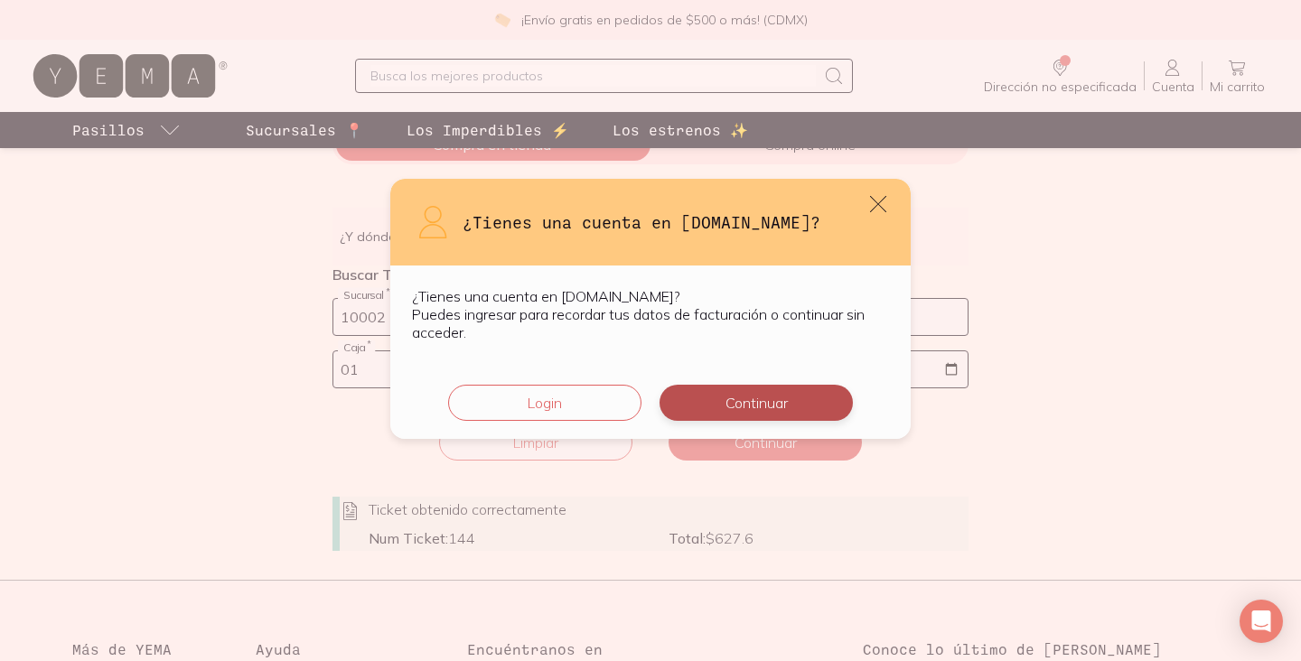
click at [737, 393] on button "Continuar" at bounding box center [756, 403] width 193 height 36
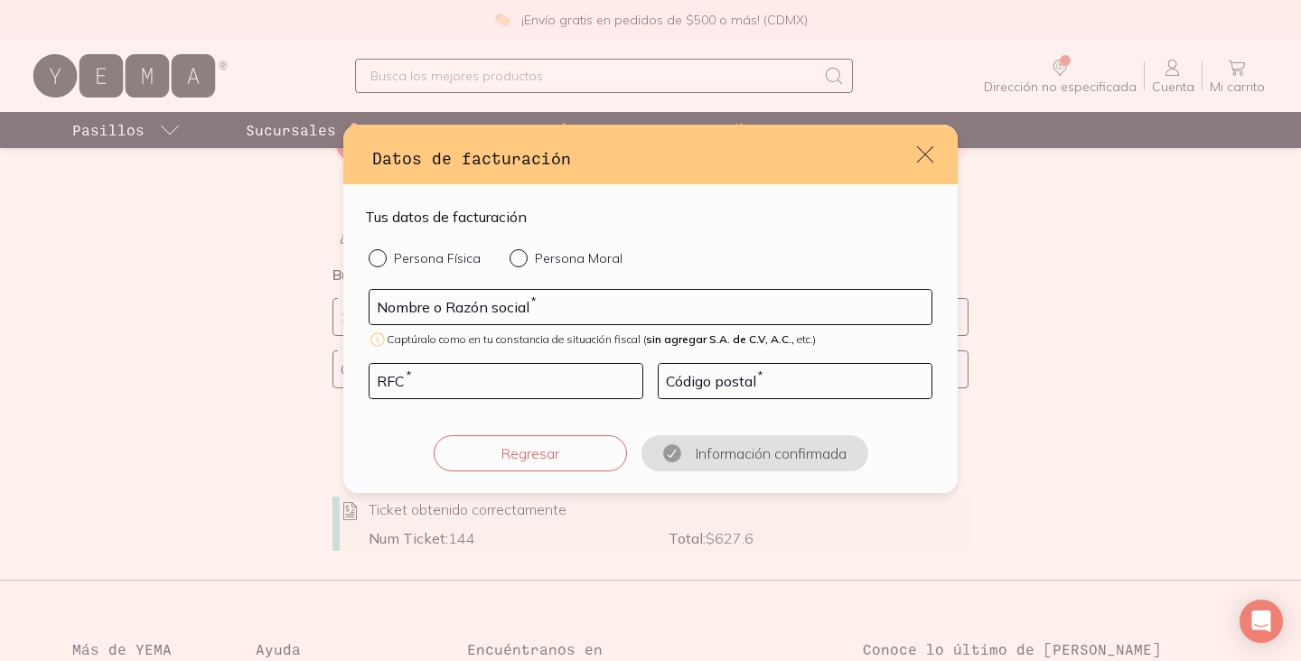
click at [373, 260] on input "Persona Física" at bounding box center [376, 256] width 14 height 14
radio input "true"
click at [431, 296] on input "default" at bounding box center [651, 307] width 562 height 34
type input "[PERSON_NAME]"
type input "SACA8502023K3"
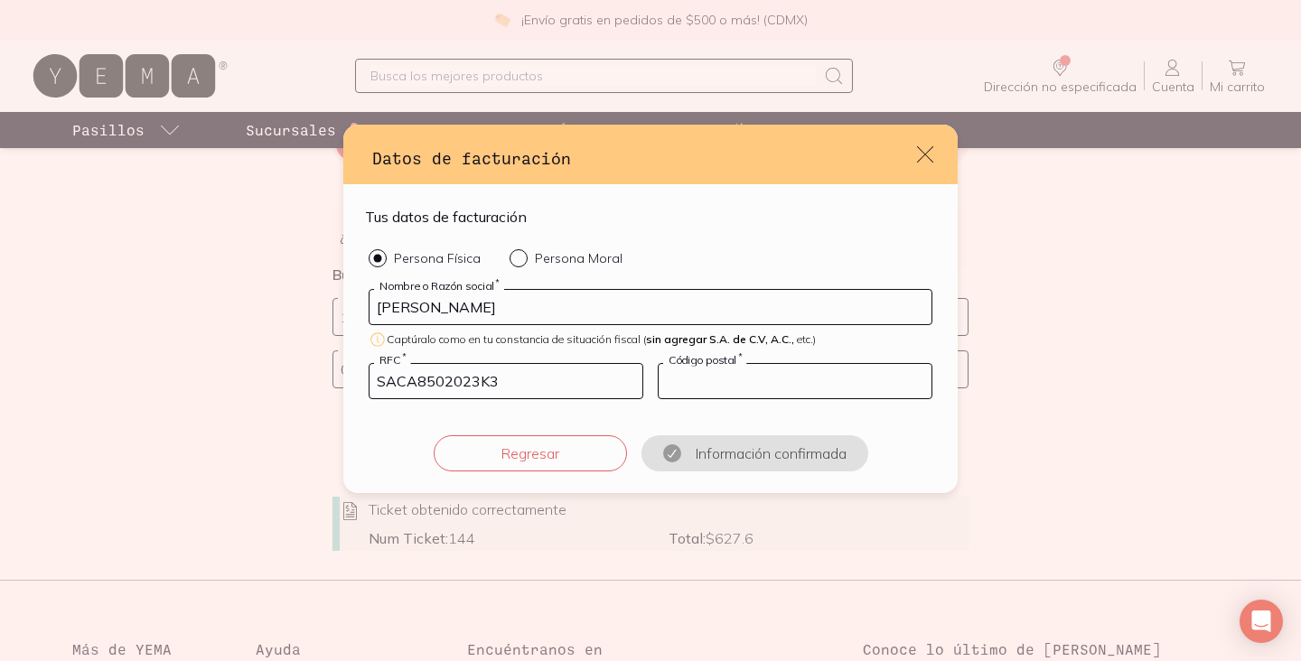
type input "11800"
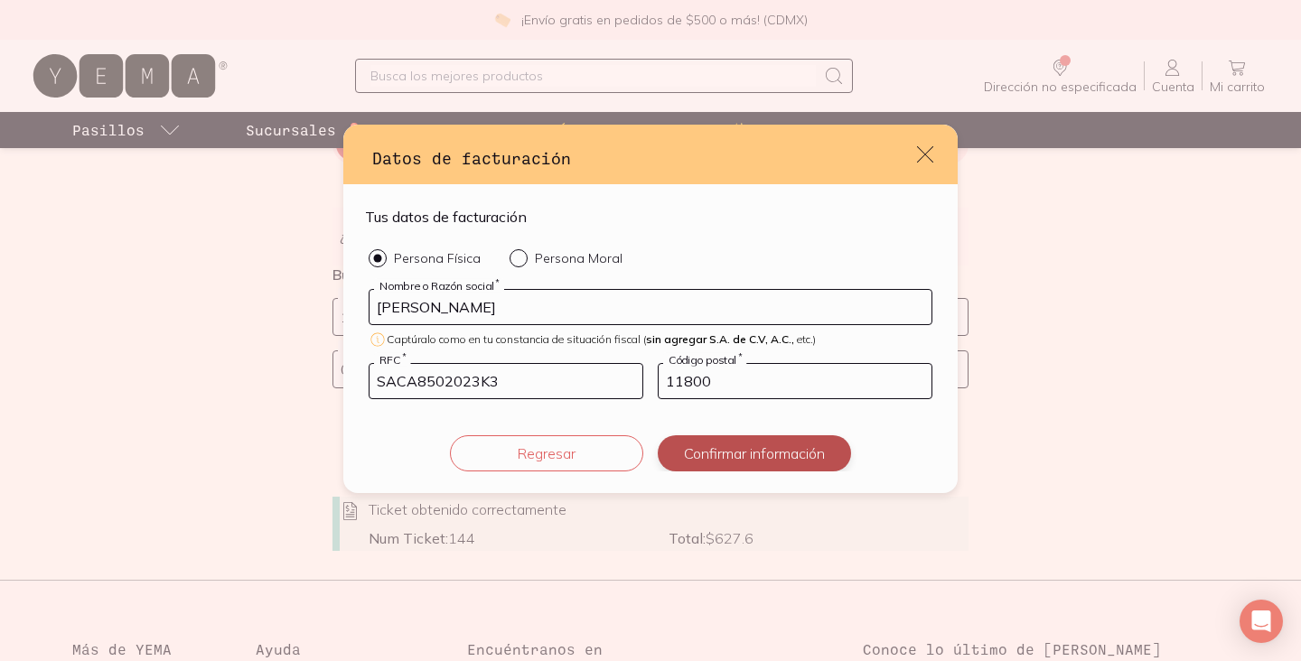
click at [736, 457] on button "Confirmar información" at bounding box center [754, 453] width 193 height 36
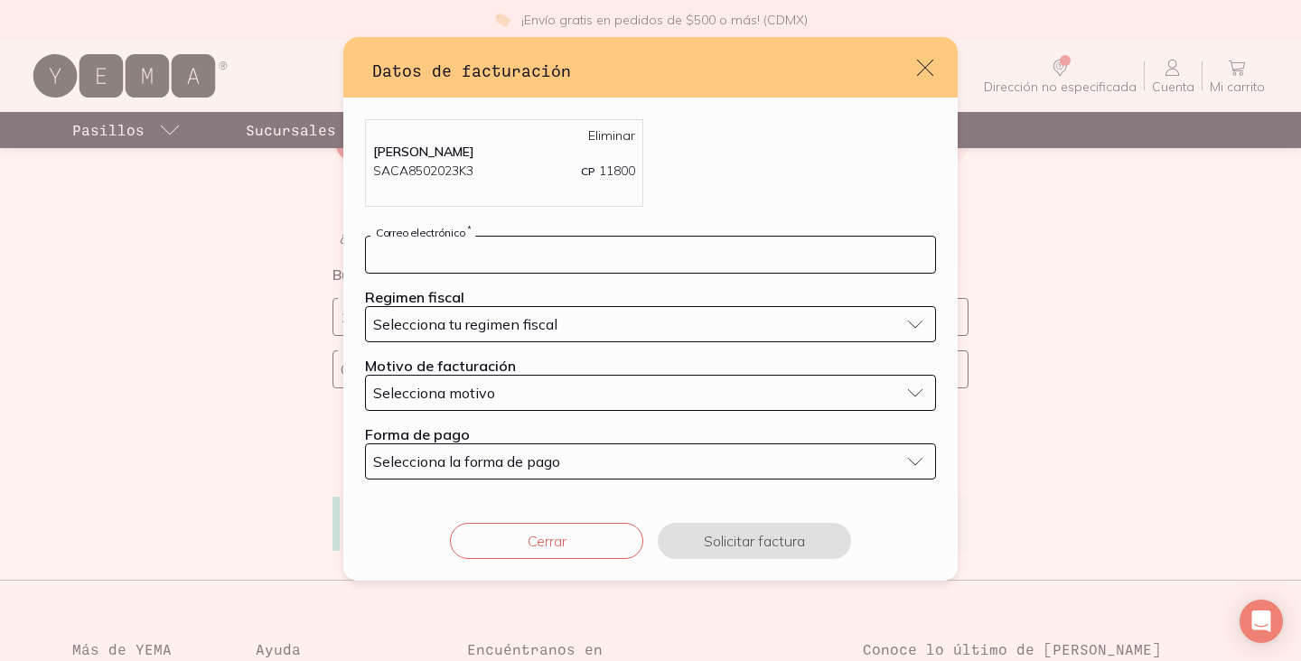
click at [437, 250] on input "default" at bounding box center [650, 255] width 569 height 36
type input "[EMAIL_ADDRESS][DOMAIN_NAME]"
click at [506, 319] on span "Selecciona tu regimen fiscal" at bounding box center [465, 324] width 184 height 18
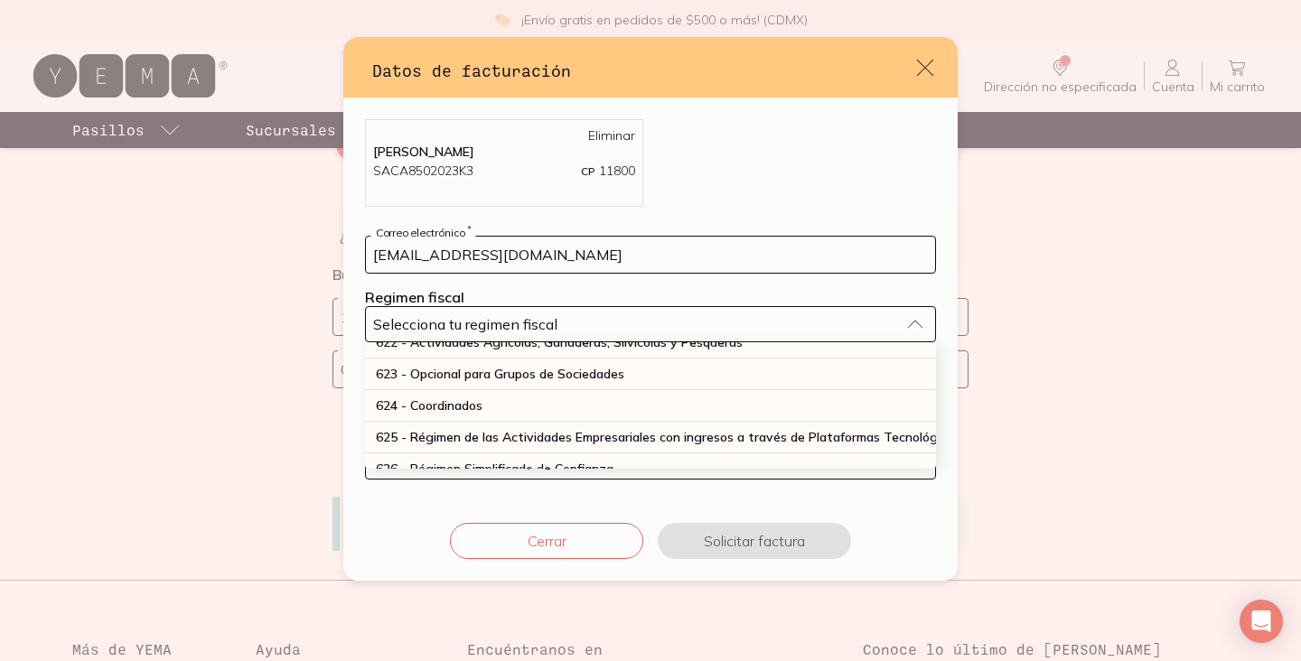
scroll to position [487, 0]
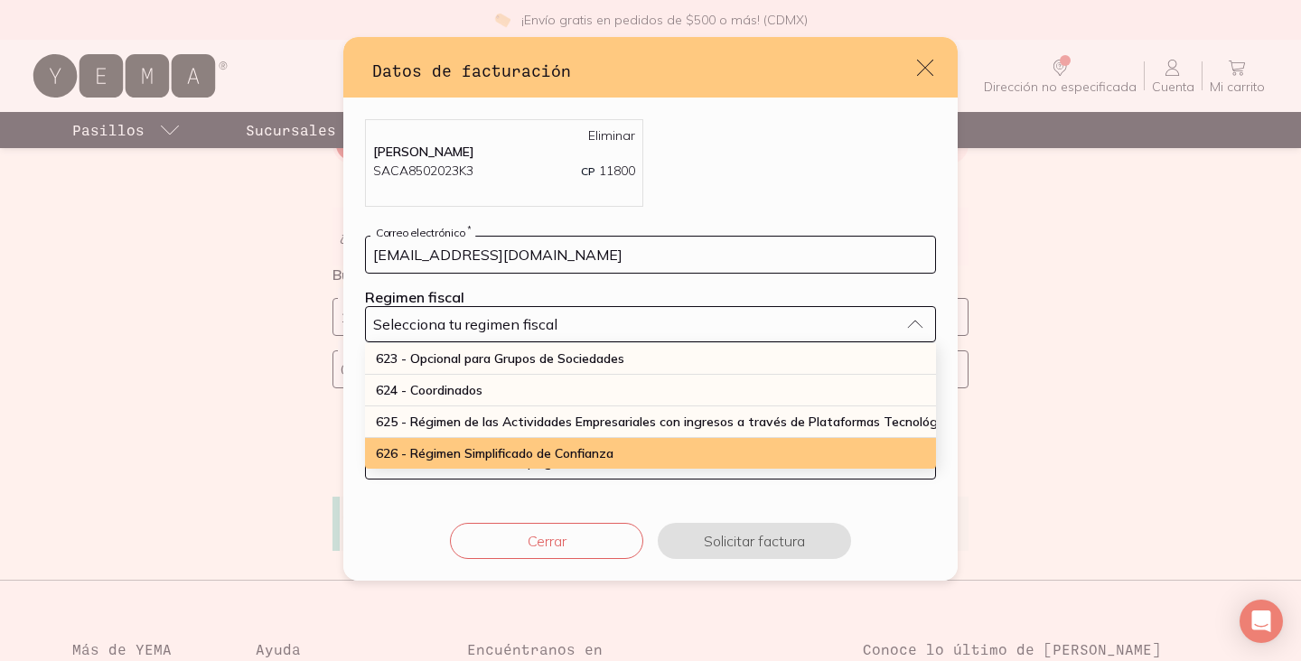
click at [492, 445] on span "626 - Régimen Simplificado de Confianza" at bounding box center [495, 453] width 238 height 16
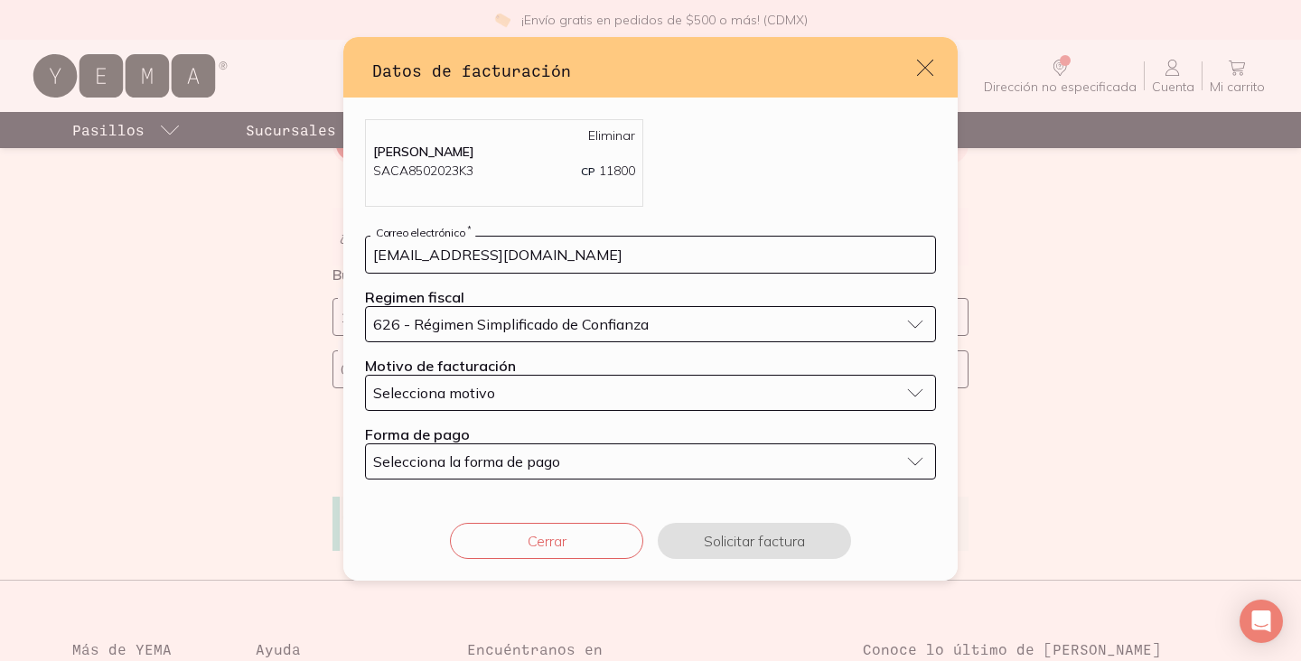
click at [426, 392] on span "Selecciona motivo" at bounding box center [434, 393] width 122 height 18
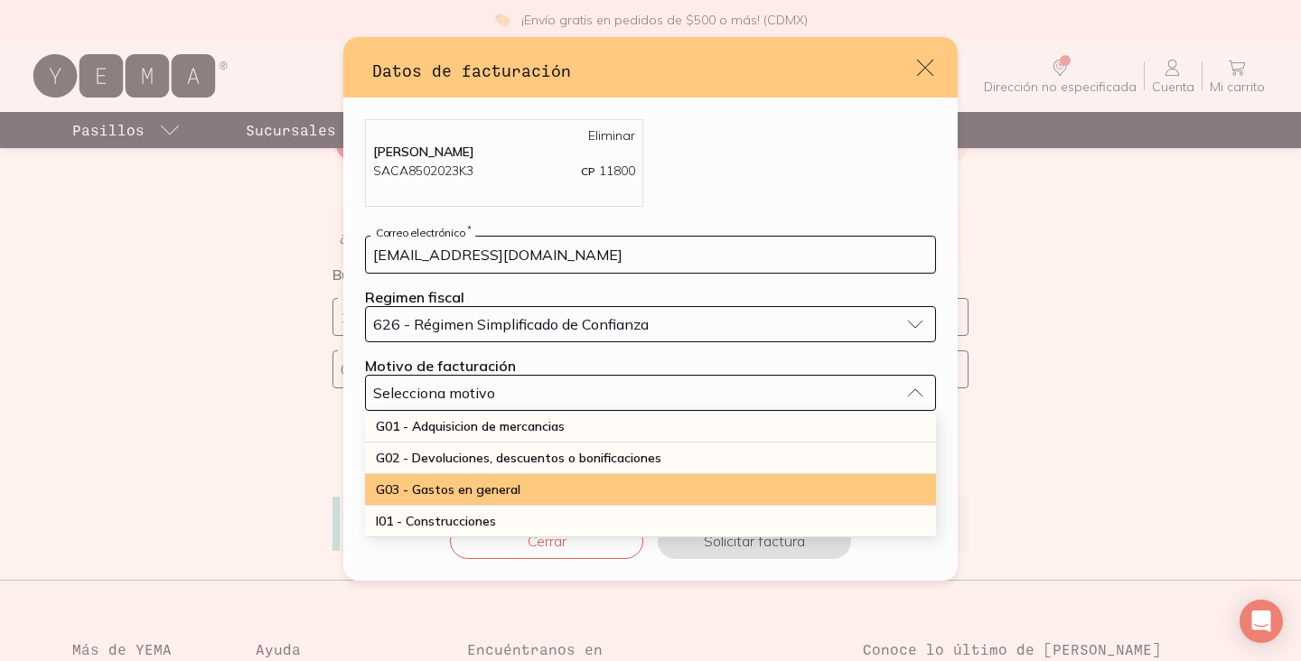
click at [462, 484] on span "G03 - Gastos en general" at bounding box center [448, 490] width 145 height 16
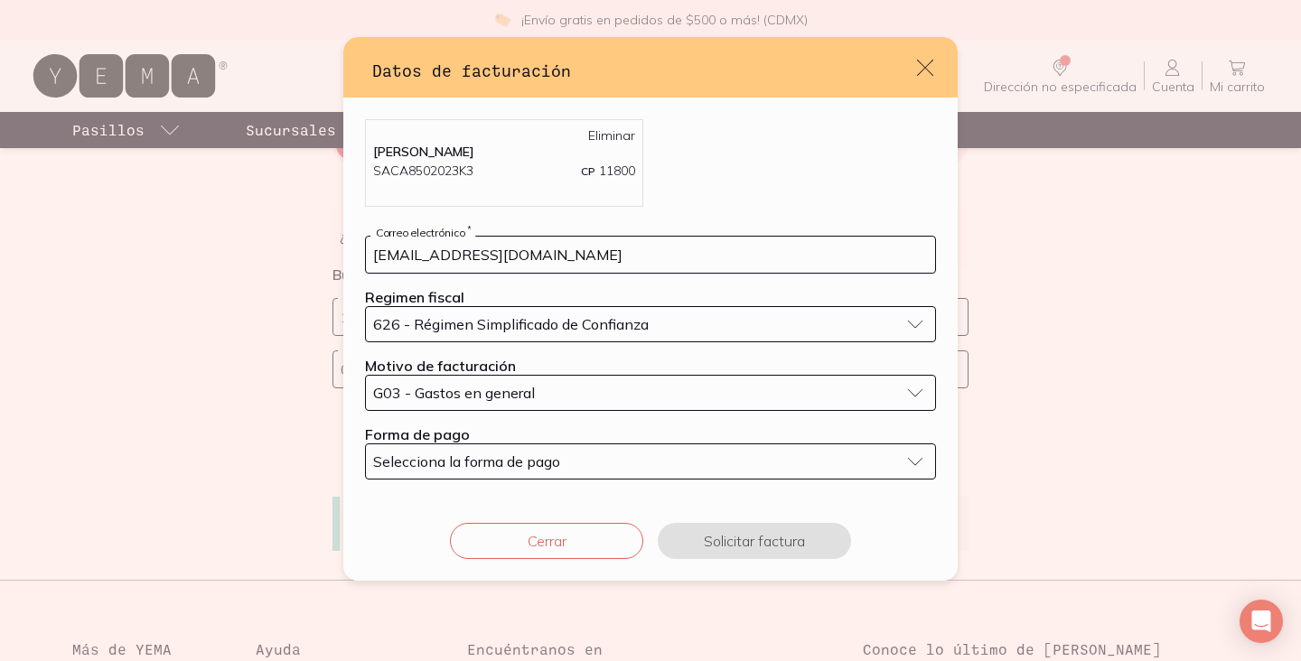
click at [452, 463] on span "Selecciona la forma de pago" at bounding box center [466, 462] width 187 height 18
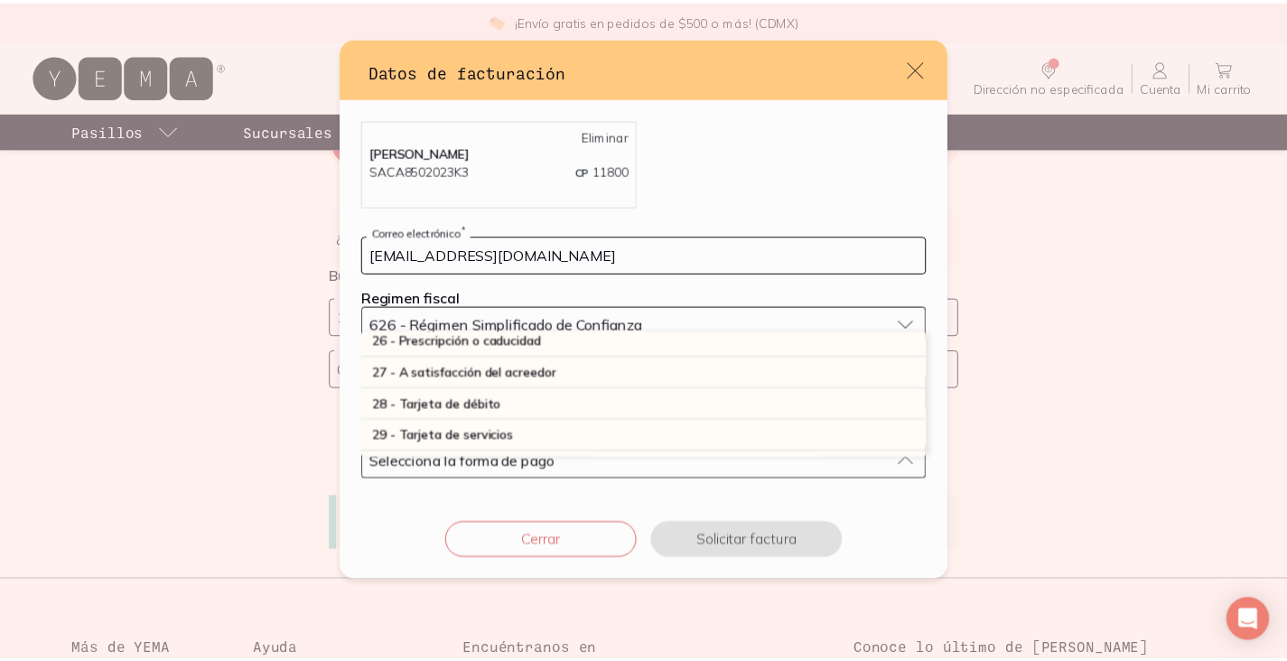
scroll to position [477, 0]
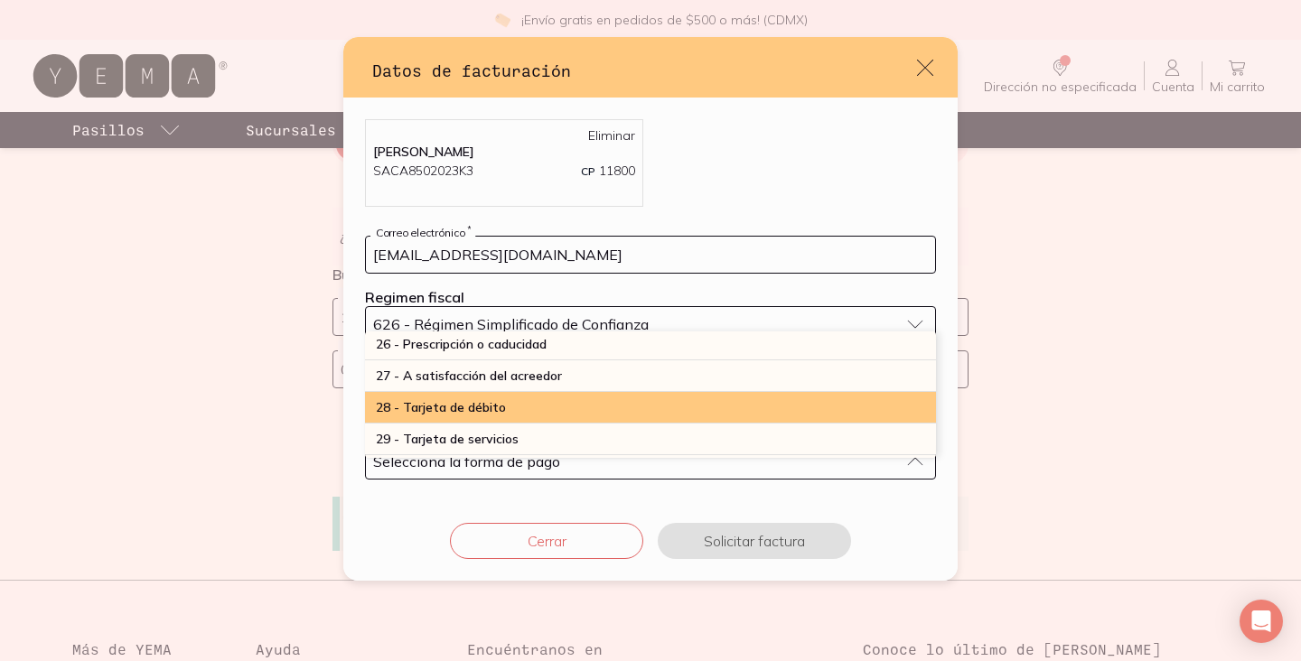
click at [455, 407] on span "28 - Tarjeta de débito" at bounding box center [441, 407] width 130 height 16
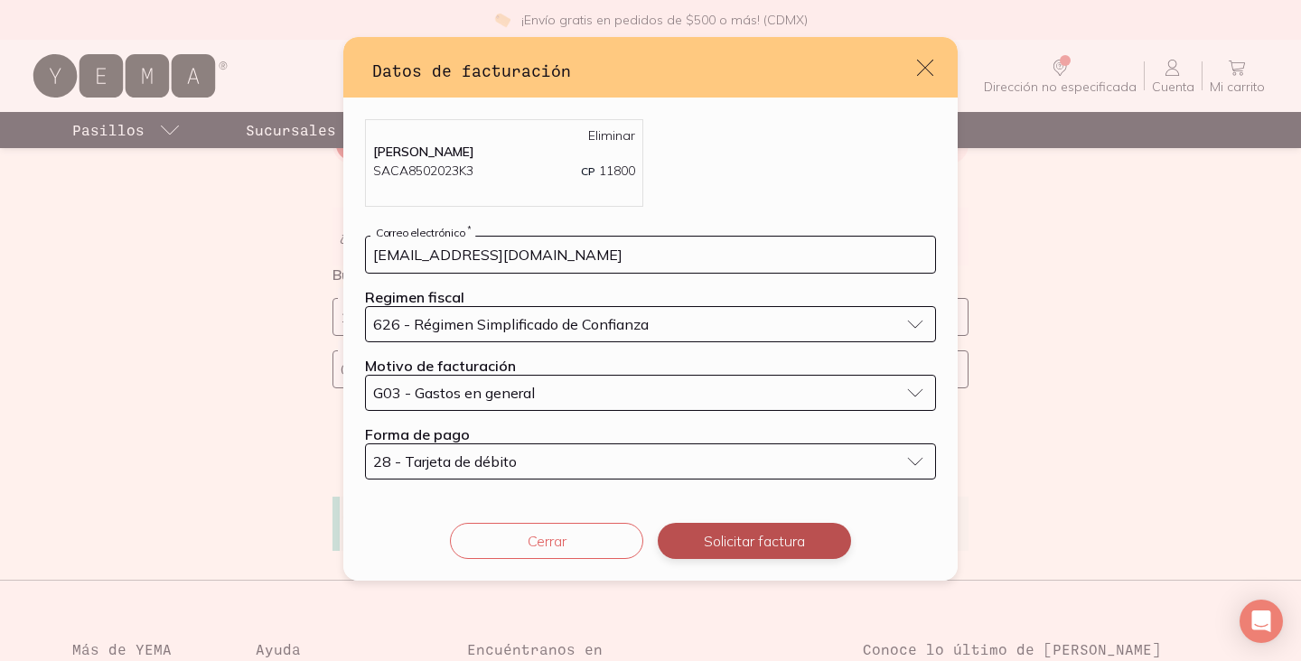
click at [742, 535] on button "Solicitar factura" at bounding box center [754, 541] width 193 height 36
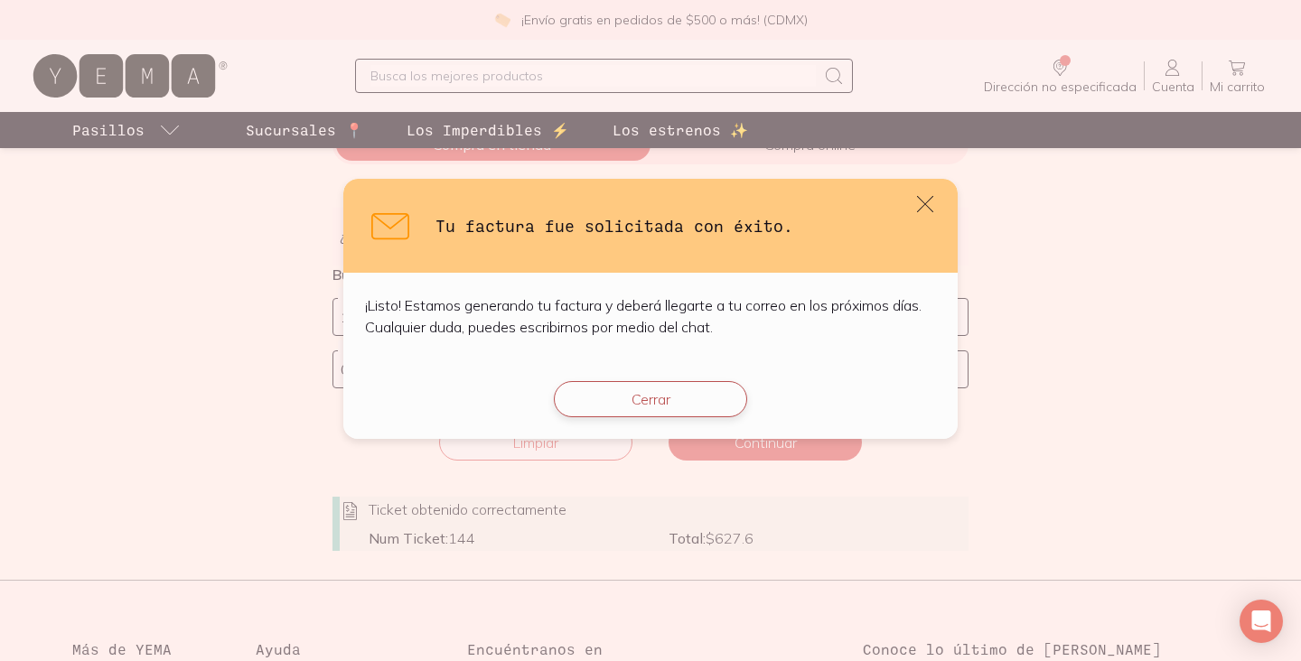
click at [675, 406] on button "Cerrar" at bounding box center [650, 399] width 193 height 36
